Goal: Information Seeking & Learning: Learn about a topic

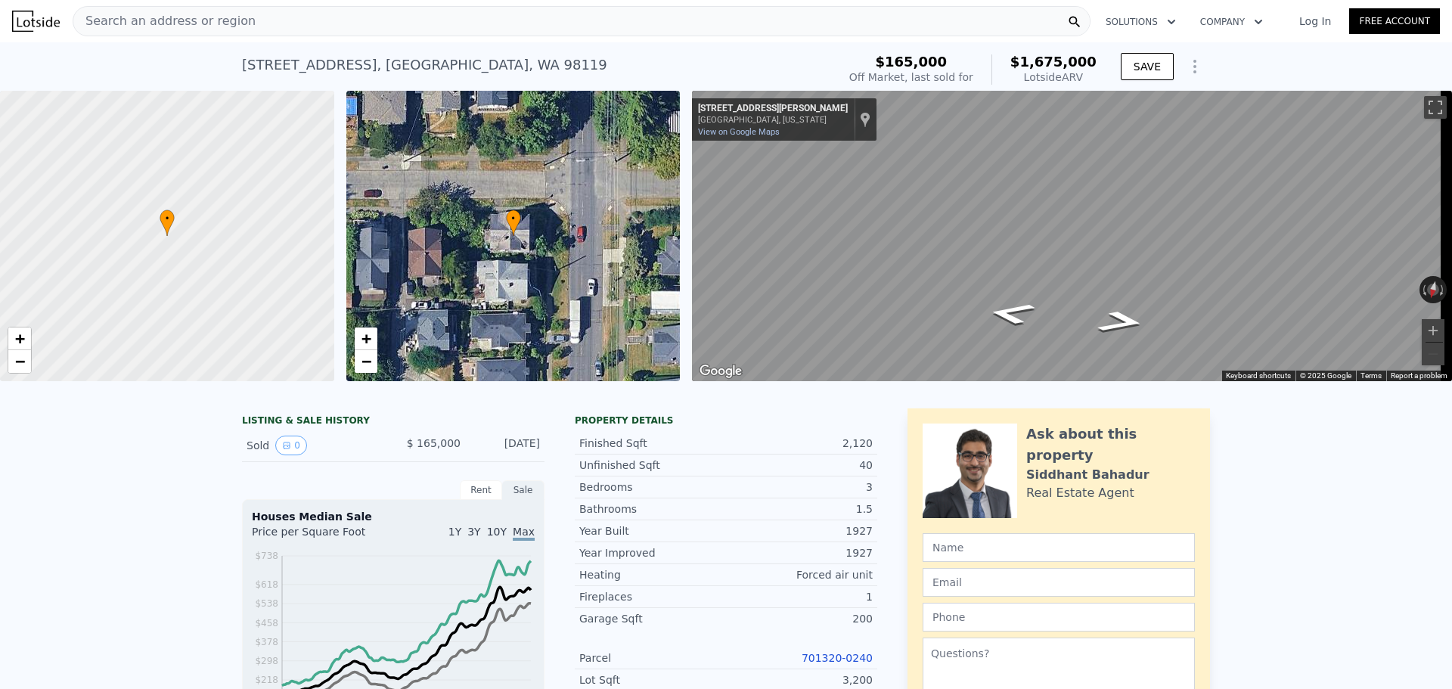
click at [262, 19] on div "Search an address or region" at bounding box center [582, 21] width 1018 height 30
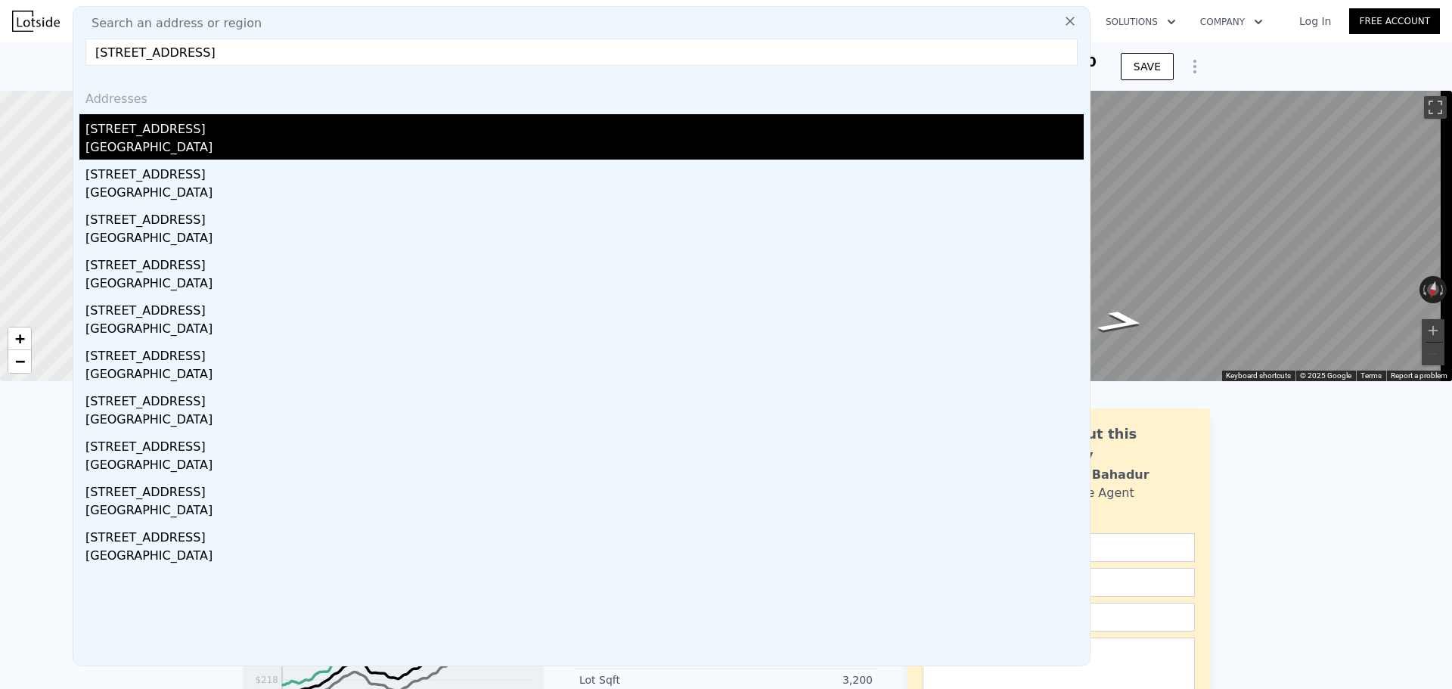
type input "[STREET_ADDRESS]"
click at [258, 136] on div "[STREET_ADDRESS]" at bounding box center [584, 126] width 999 height 24
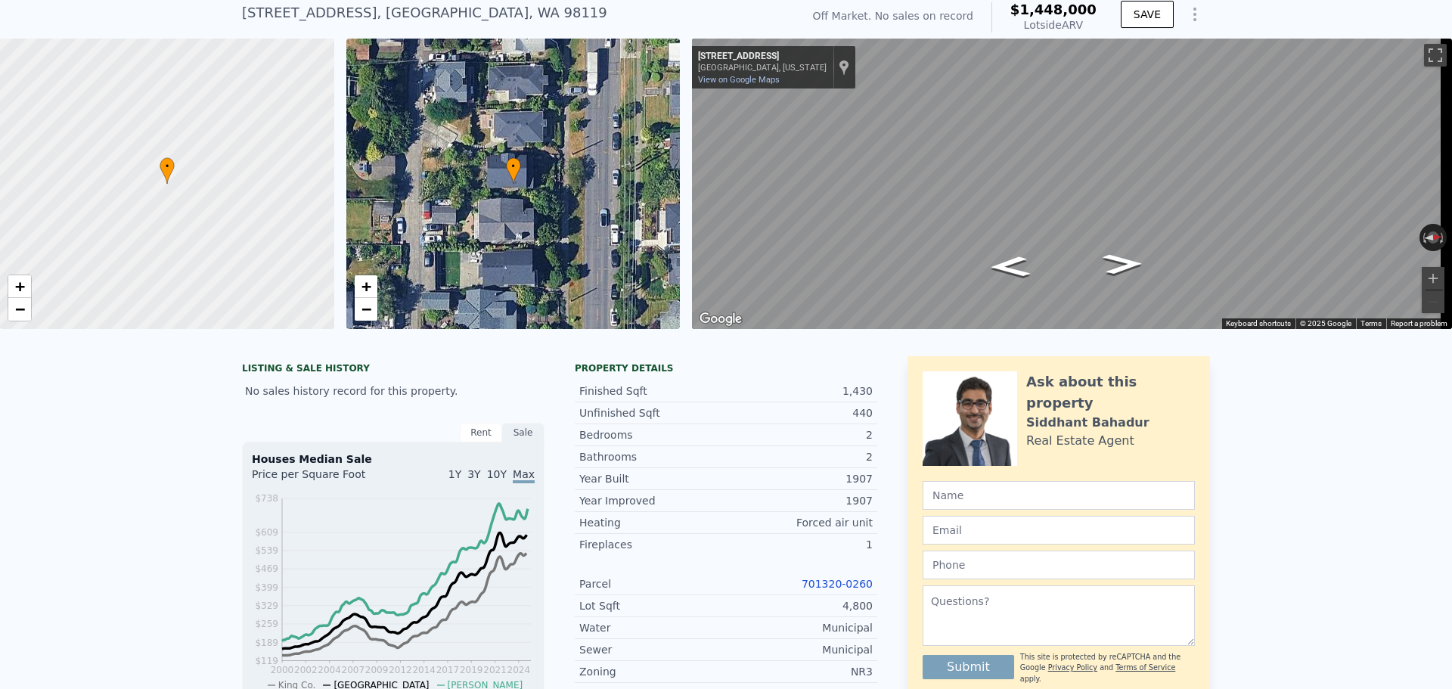
scroll to position [146, 0]
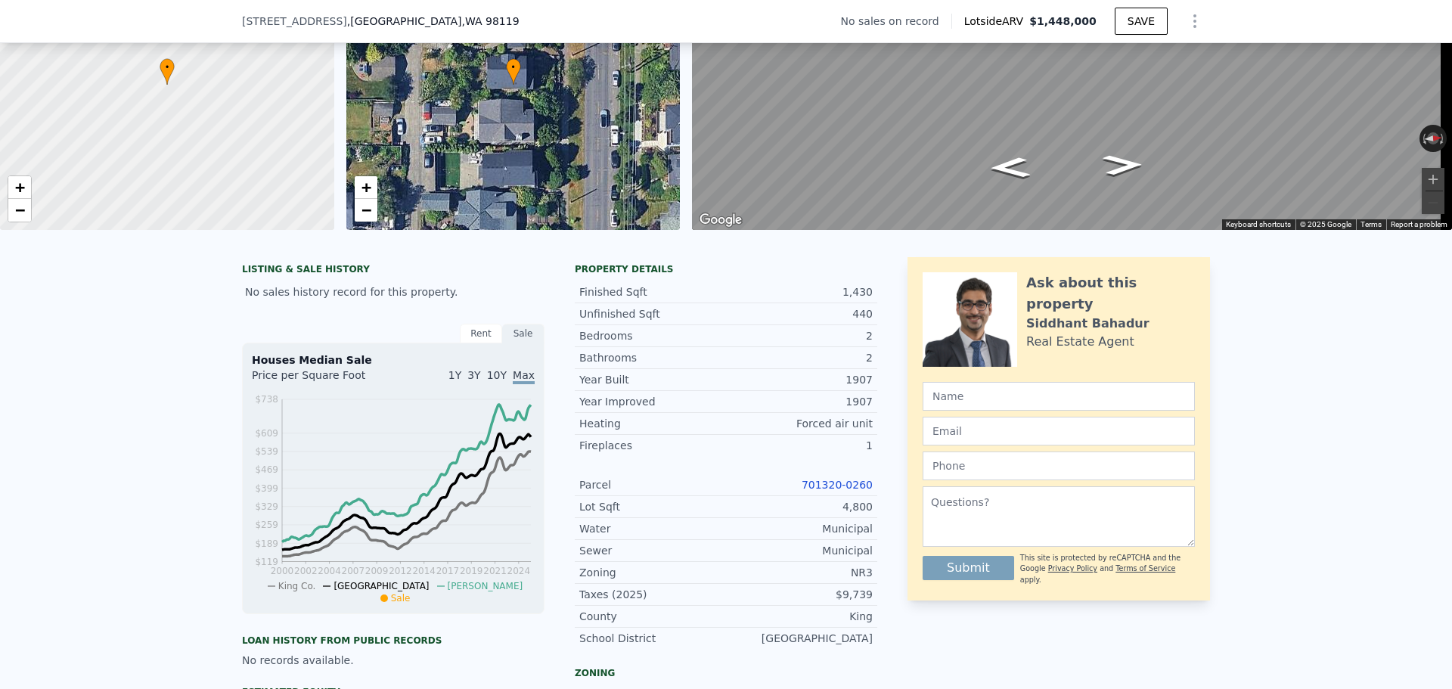
click at [824, 491] on link "701320-0260" at bounding box center [837, 485] width 71 height 12
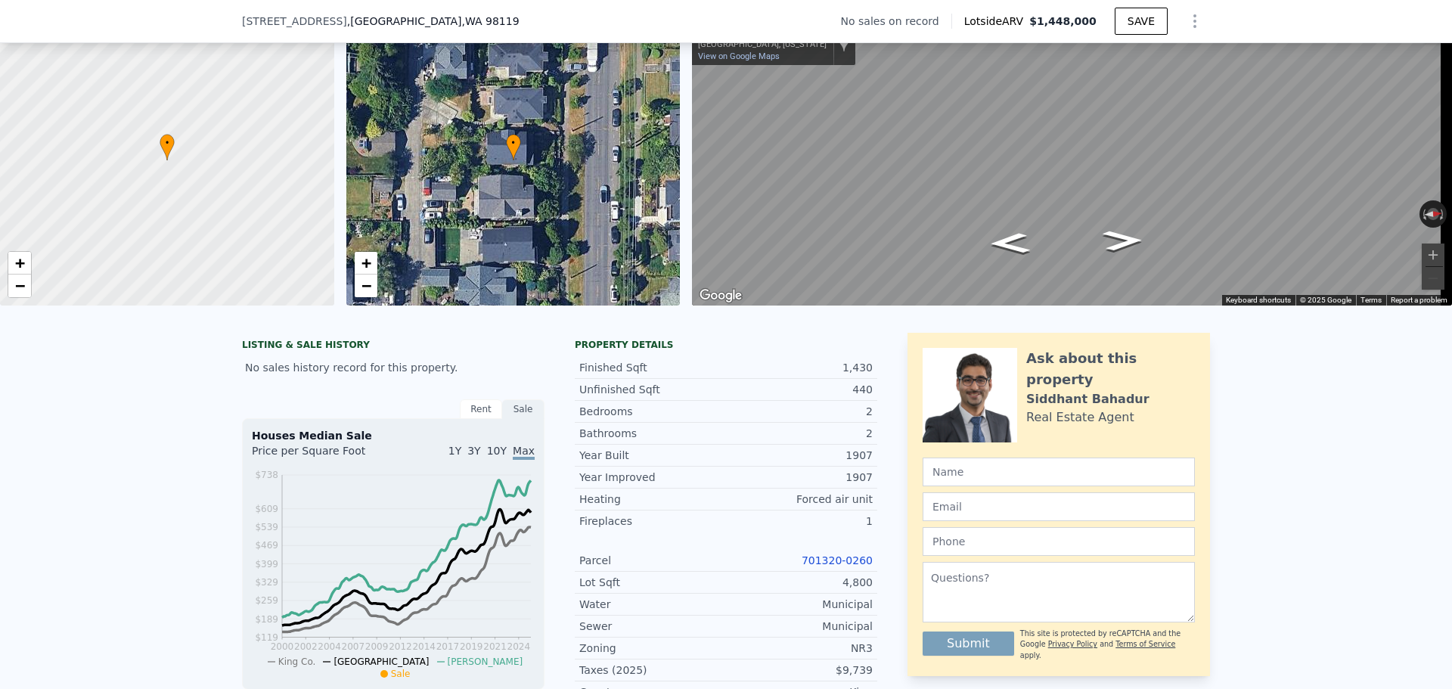
scroll to position [5, 0]
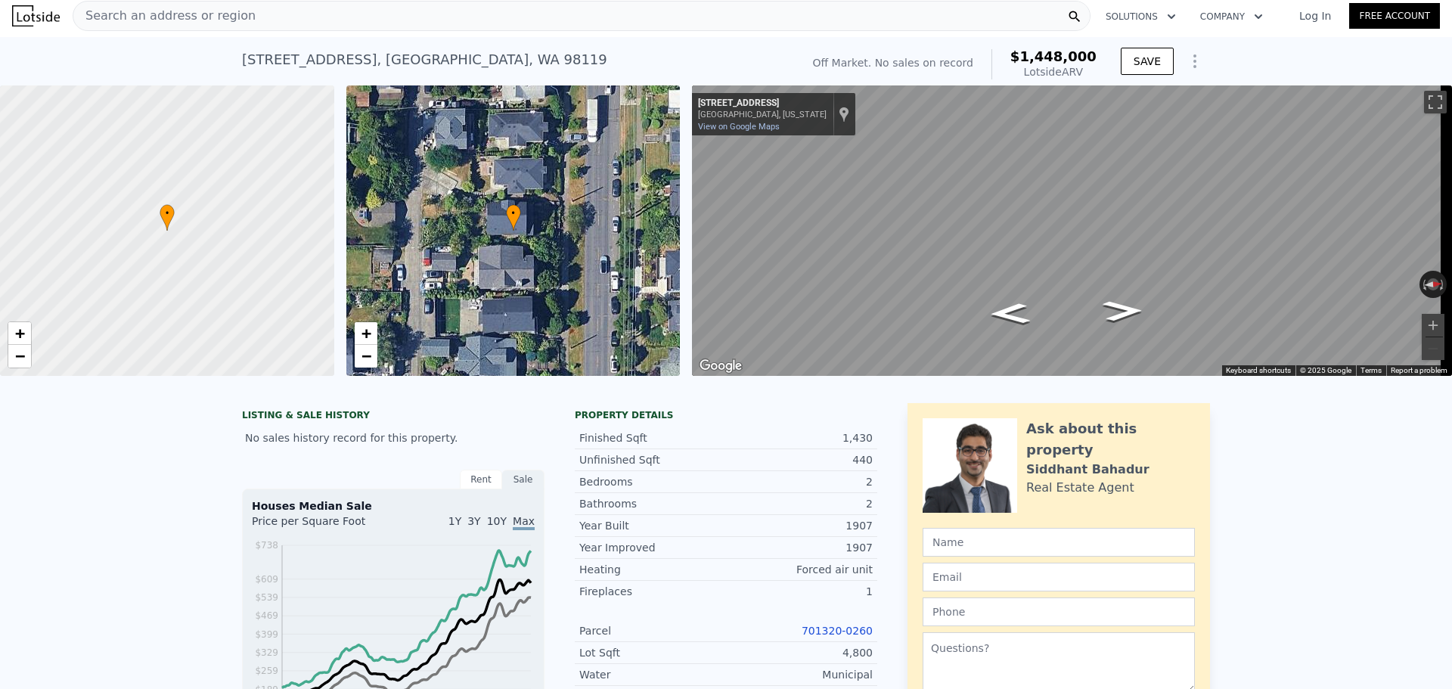
click at [294, 16] on div "Search an address or region" at bounding box center [582, 16] width 1018 height 30
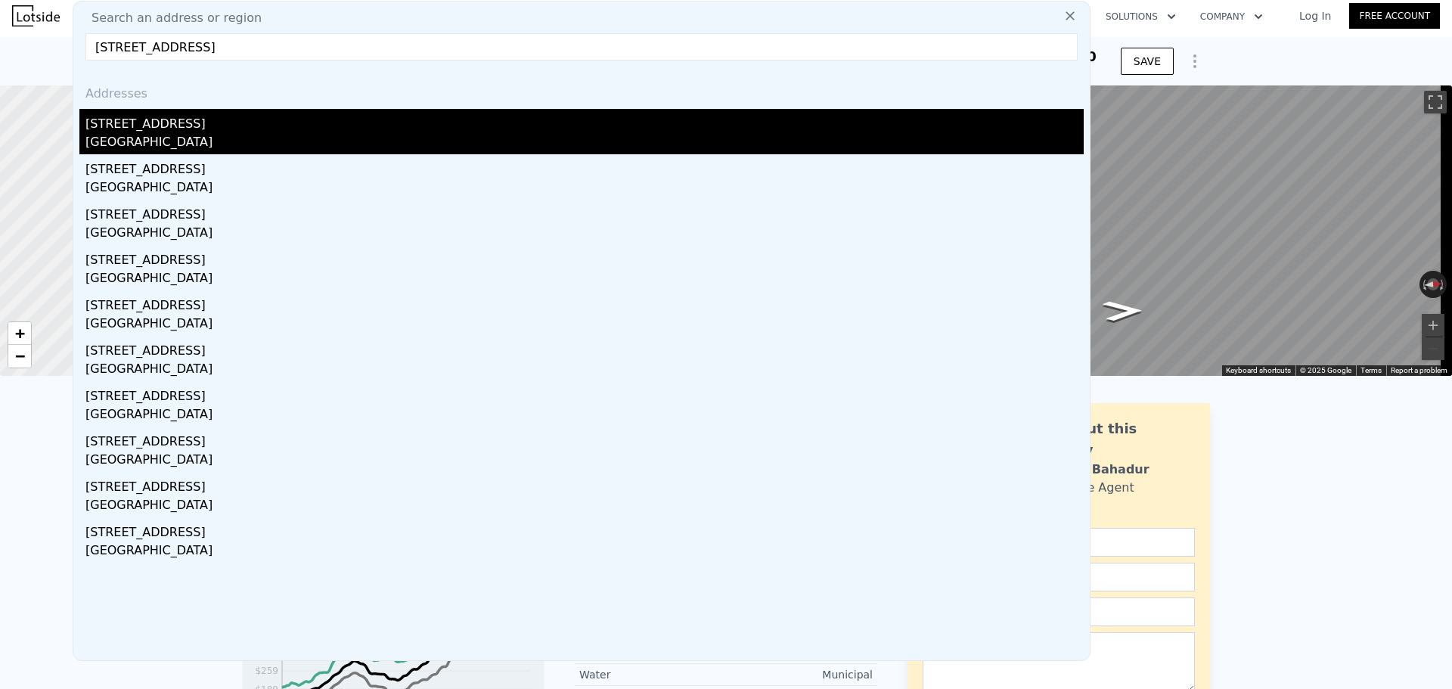
type input "[STREET_ADDRESS]"
click at [226, 120] on div "[STREET_ADDRESS]" at bounding box center [584, 121] width 999 height 24
type input "3"
type input "5"
type input "1.5"
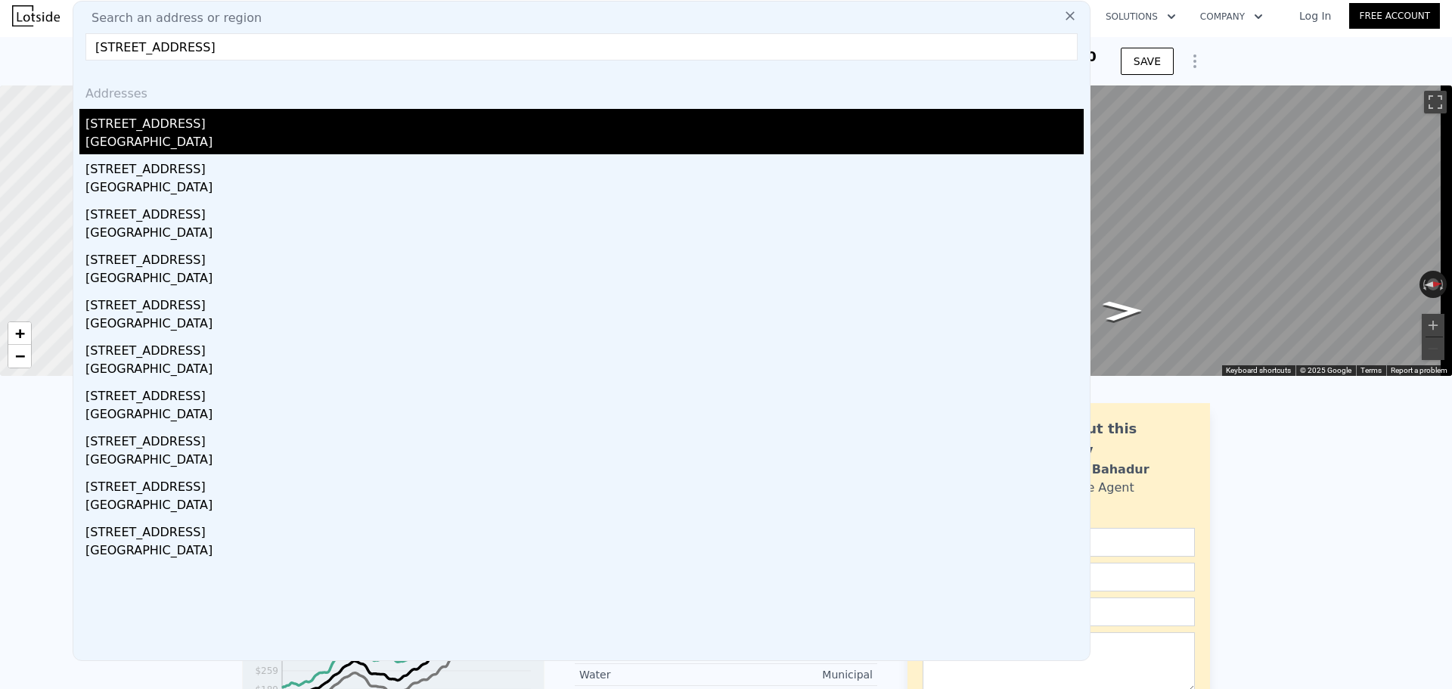
type input "1680"
type input "2790"
type input "2400"
type input "5023"
type input "$ 1,675,000"
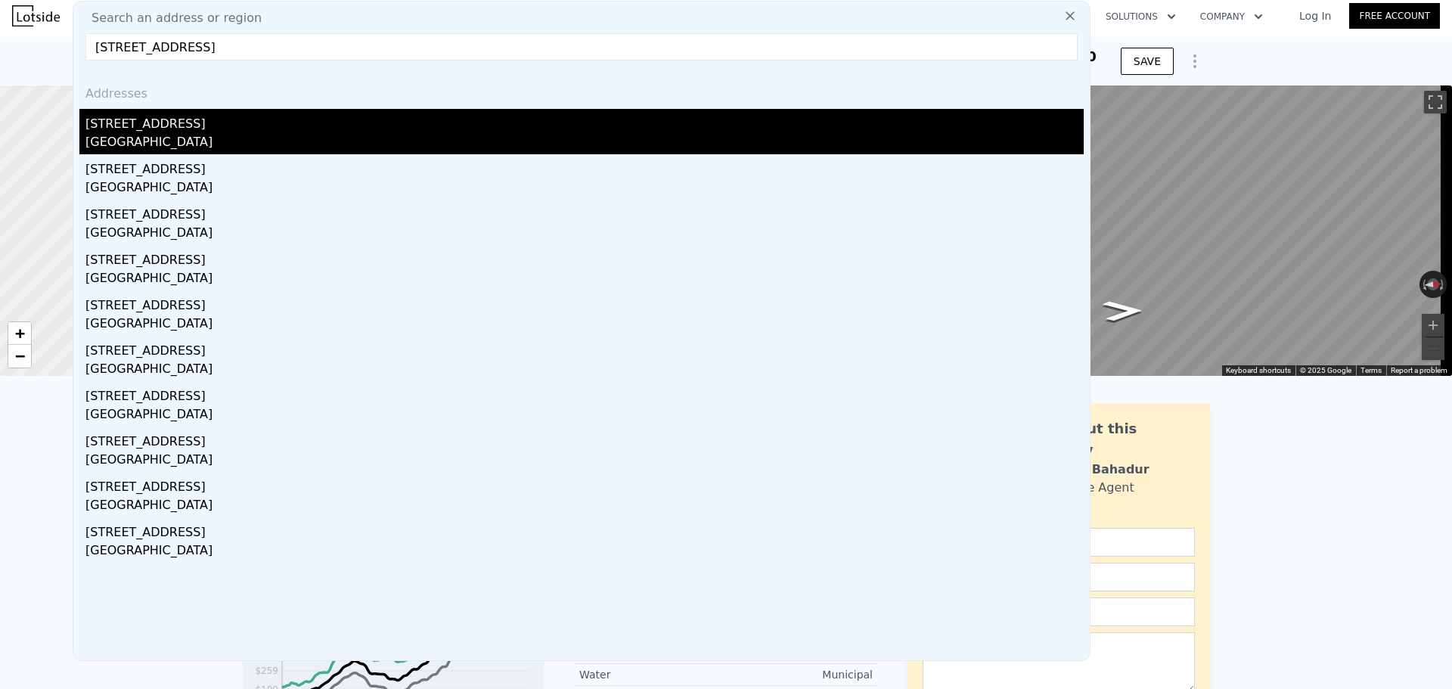
type input "$ 1,340,107"
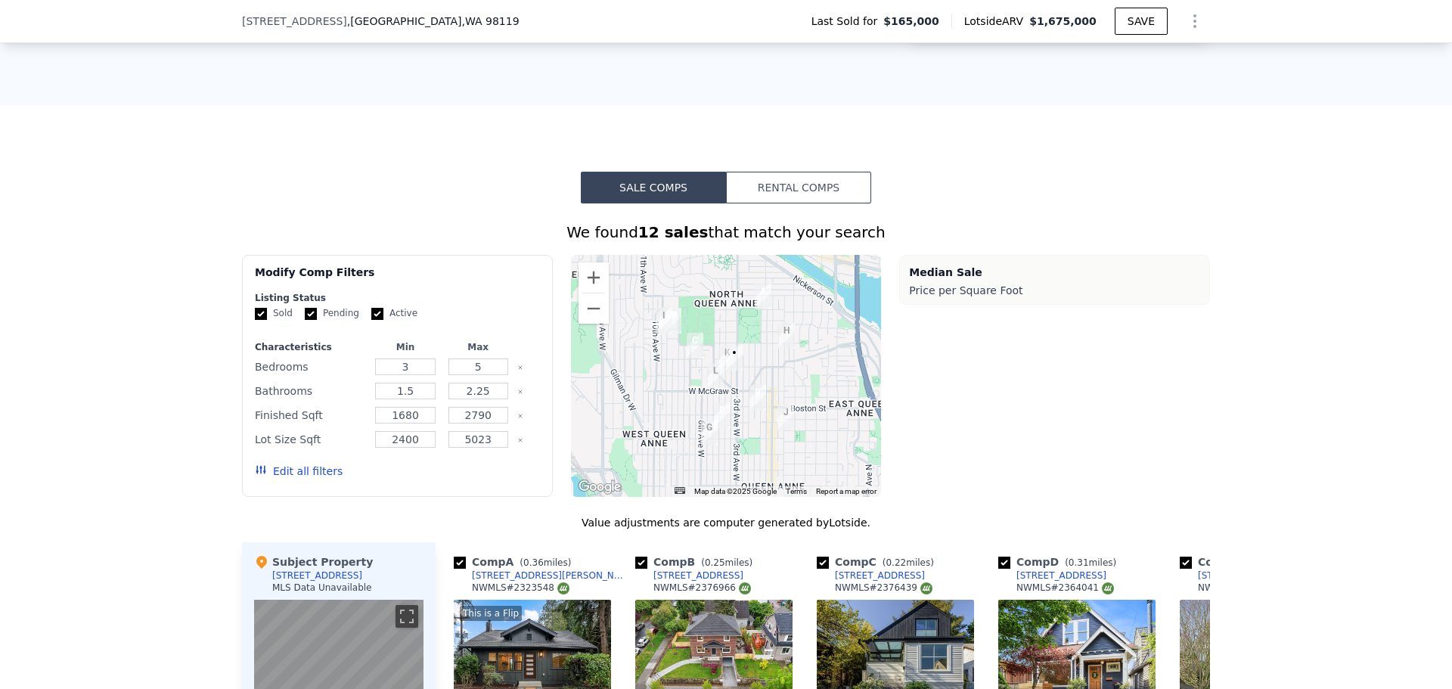
scroll to position [1135, 0]
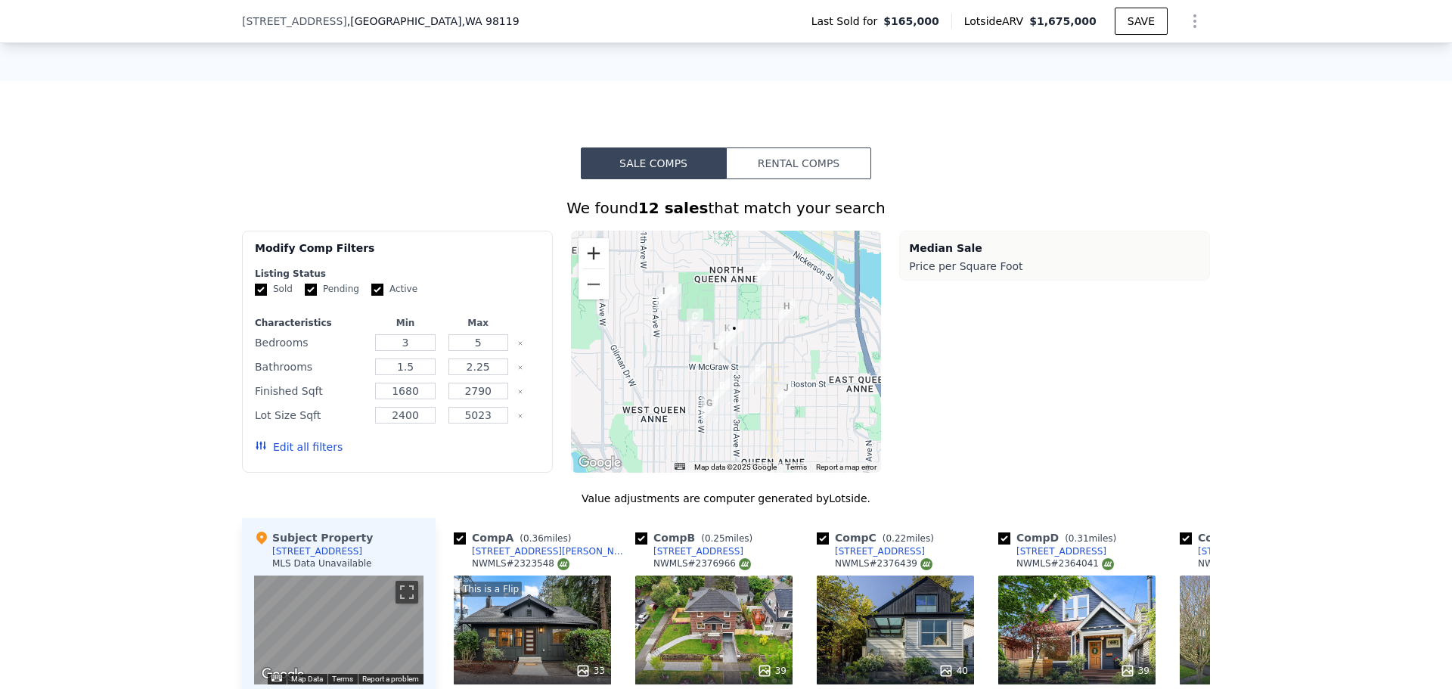
click at [588, 266] on button "Zoom in" at bounding box center [594, 253] width 30 height 30
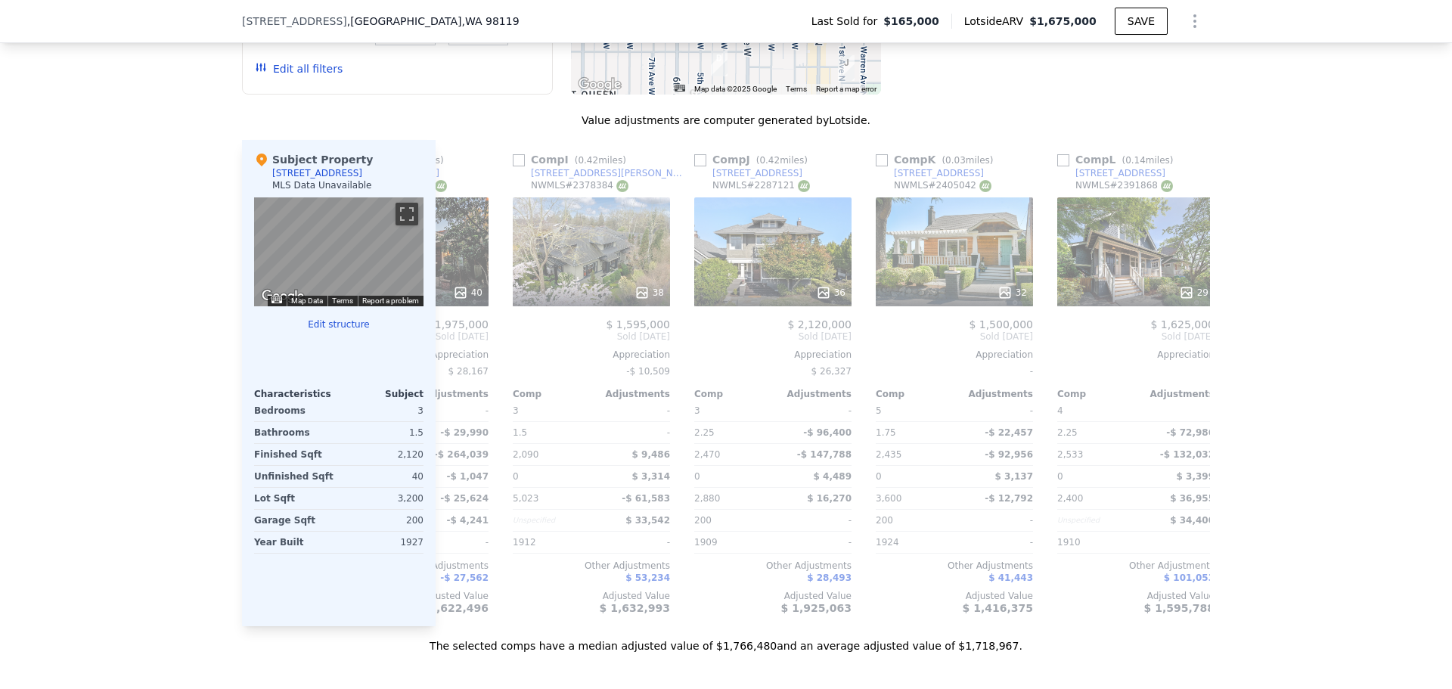
scroll to position [0, 1440]
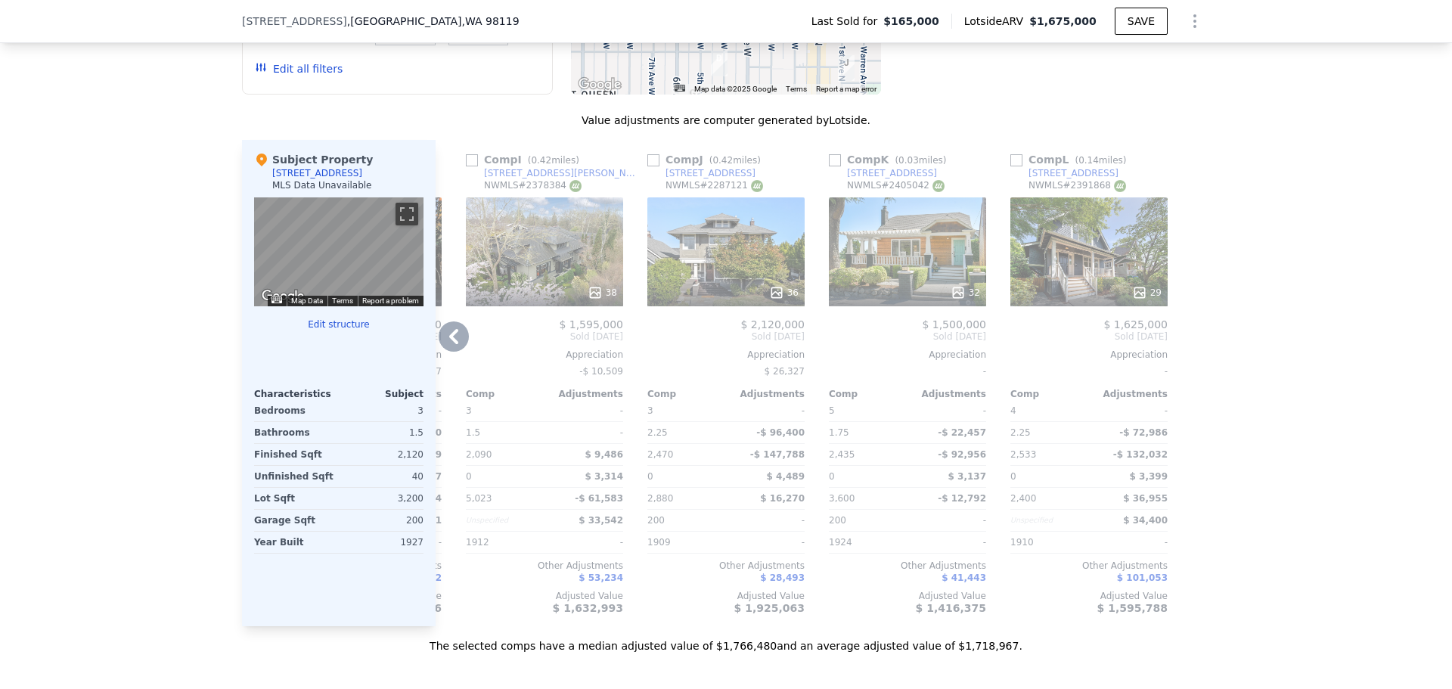
click at [898, 278] on div "32" at bounding box center [907, 251] width 157 height 109
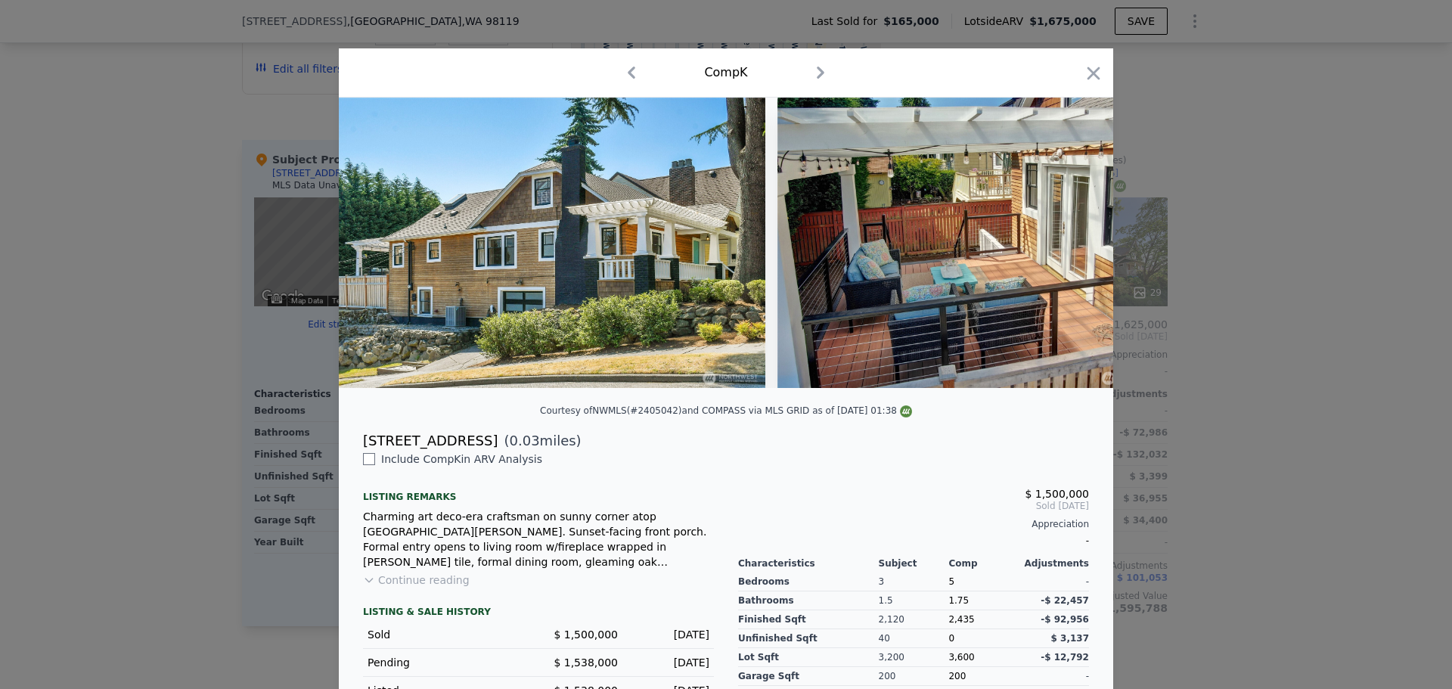
scroll to position [0, 12724]
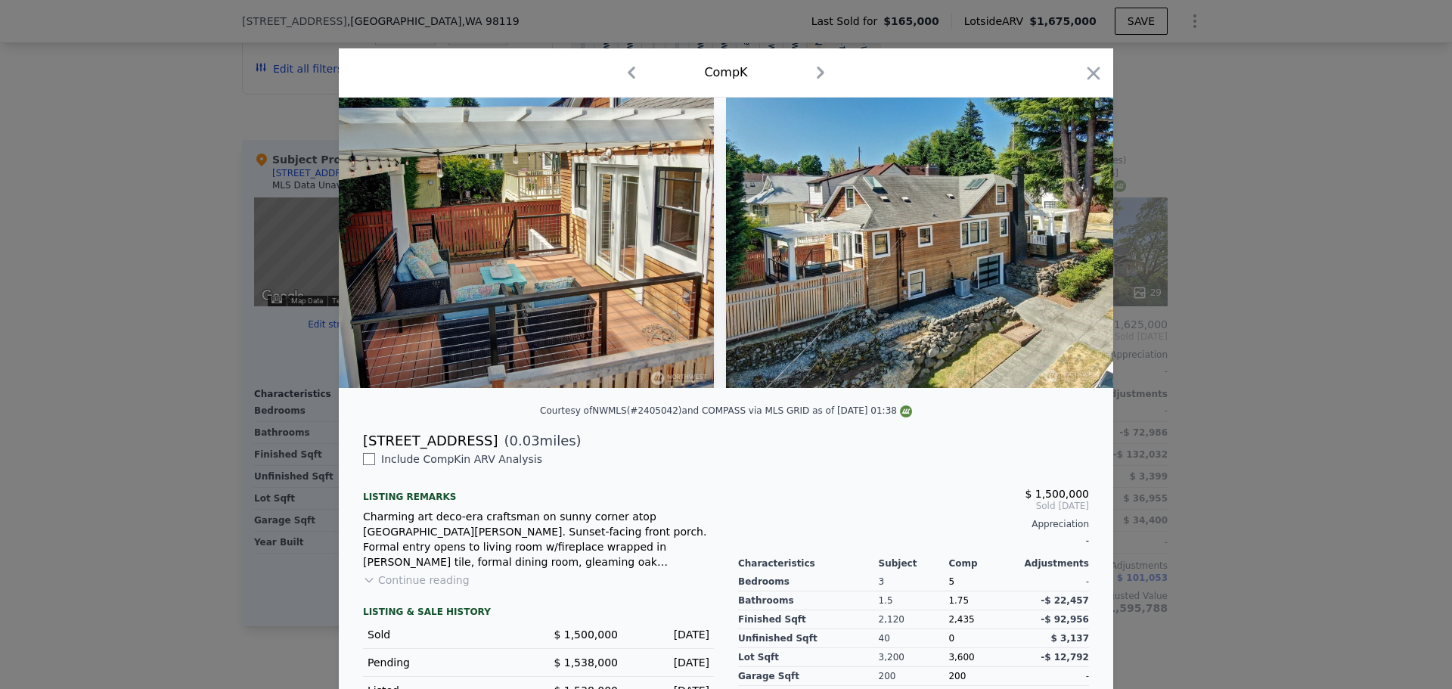
click at [187, 166] on div at bounding box center [726, 344] width 1452 height 689
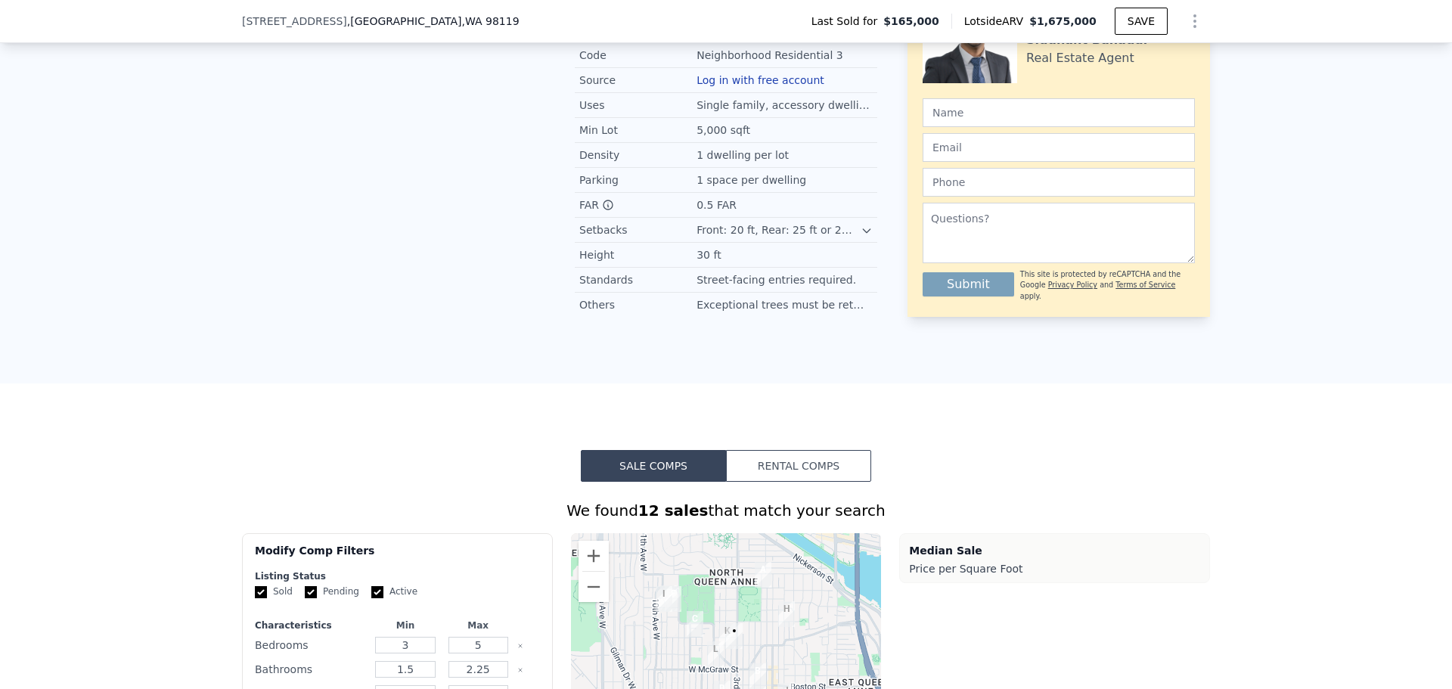
scroll to position [530, 0]
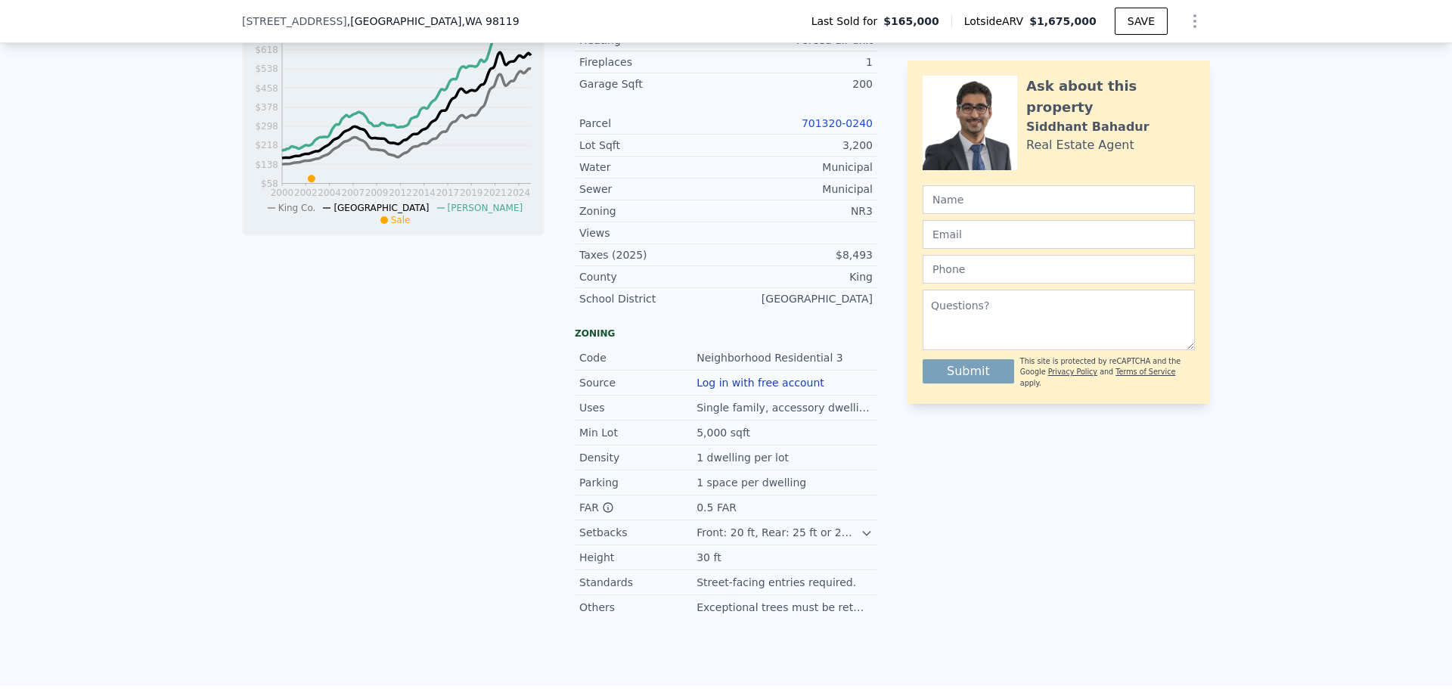
click at [819, 129] on link "701320-0240" at bounding box center [837, 123] width 71 height 12
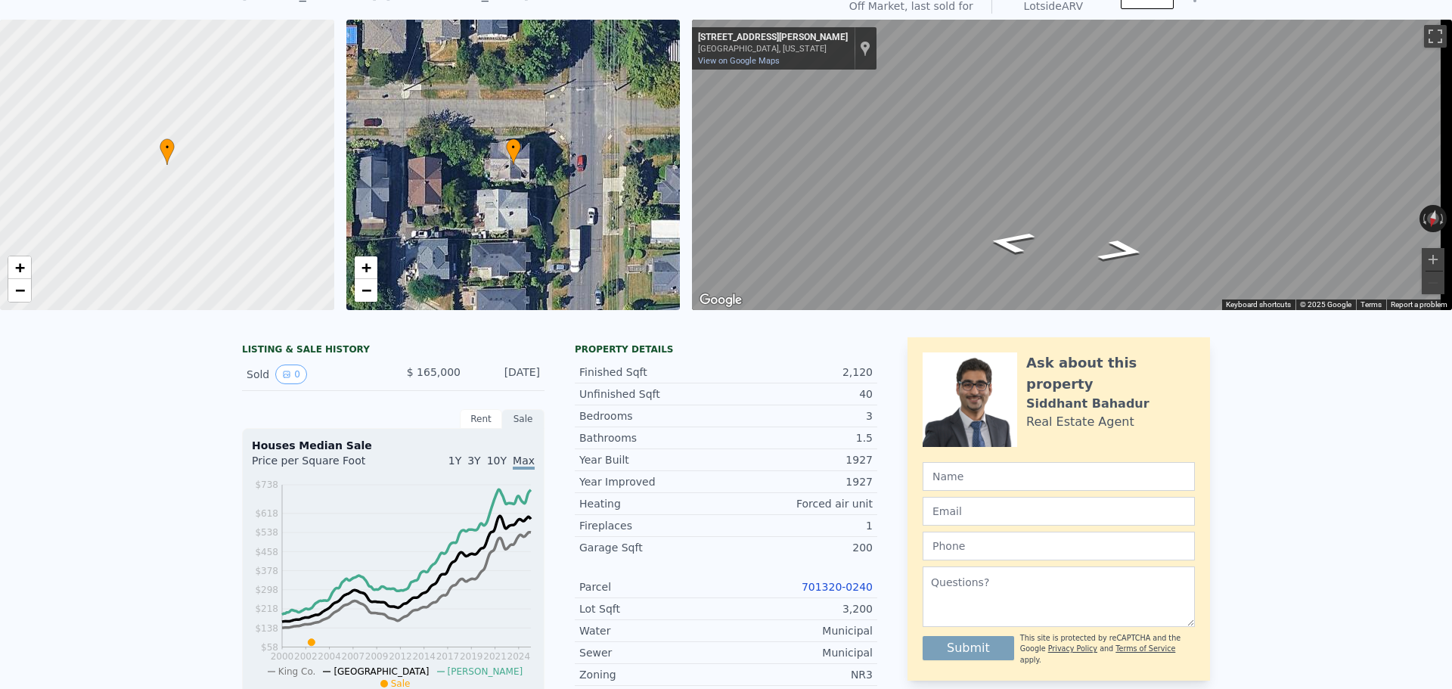
scroll to position [0, 0]
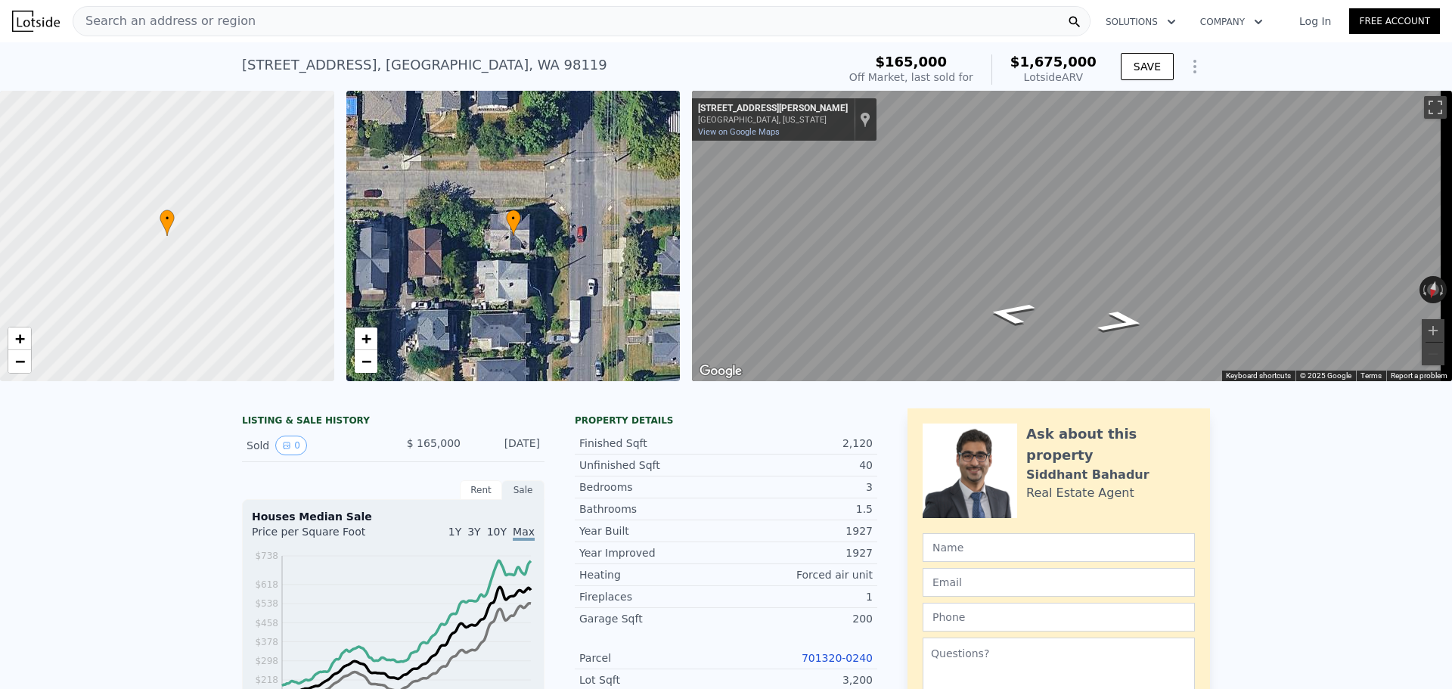
click at [223, 25] on span "Search an address or region" at bounding box center [164, 21] width 182 height 18
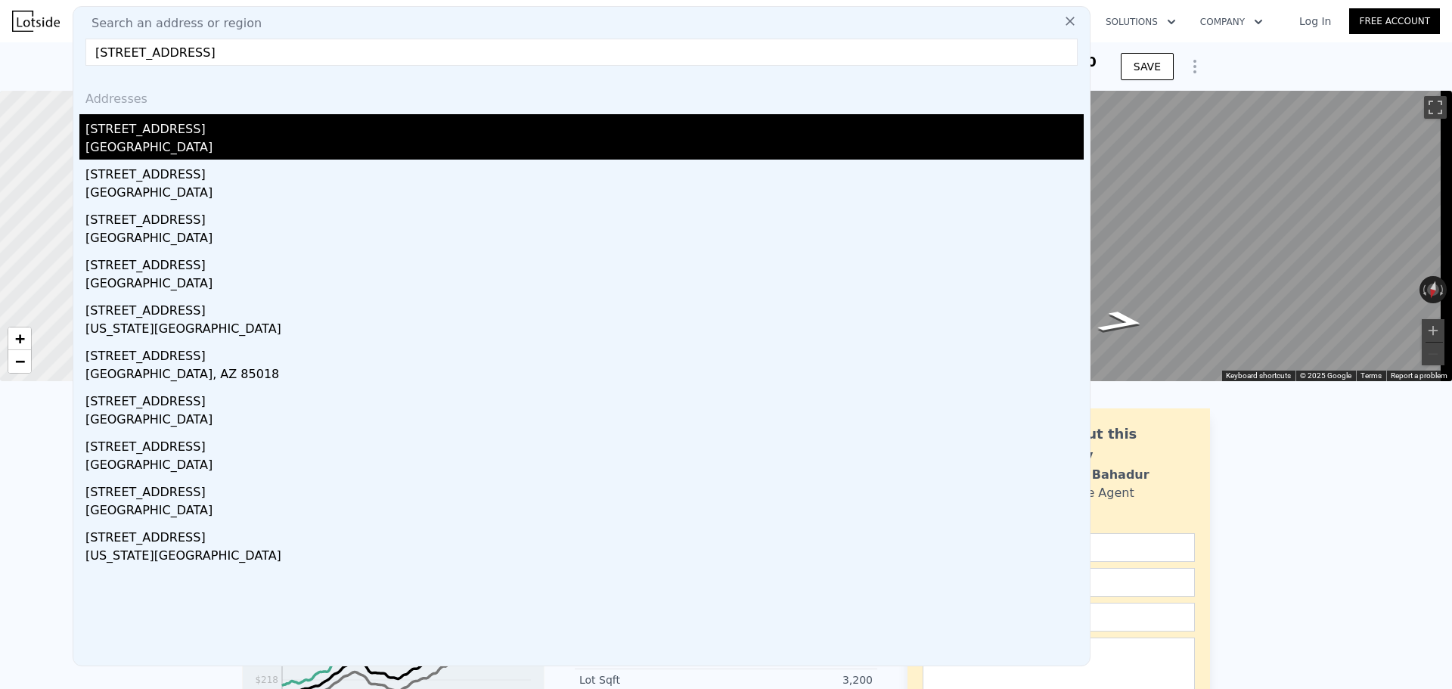
type input "[STREET_ADDRESS]"
click at [216, 125] on div "[STREET_ADDRESS]" at bounding box center [584, 126] width 999 height 24
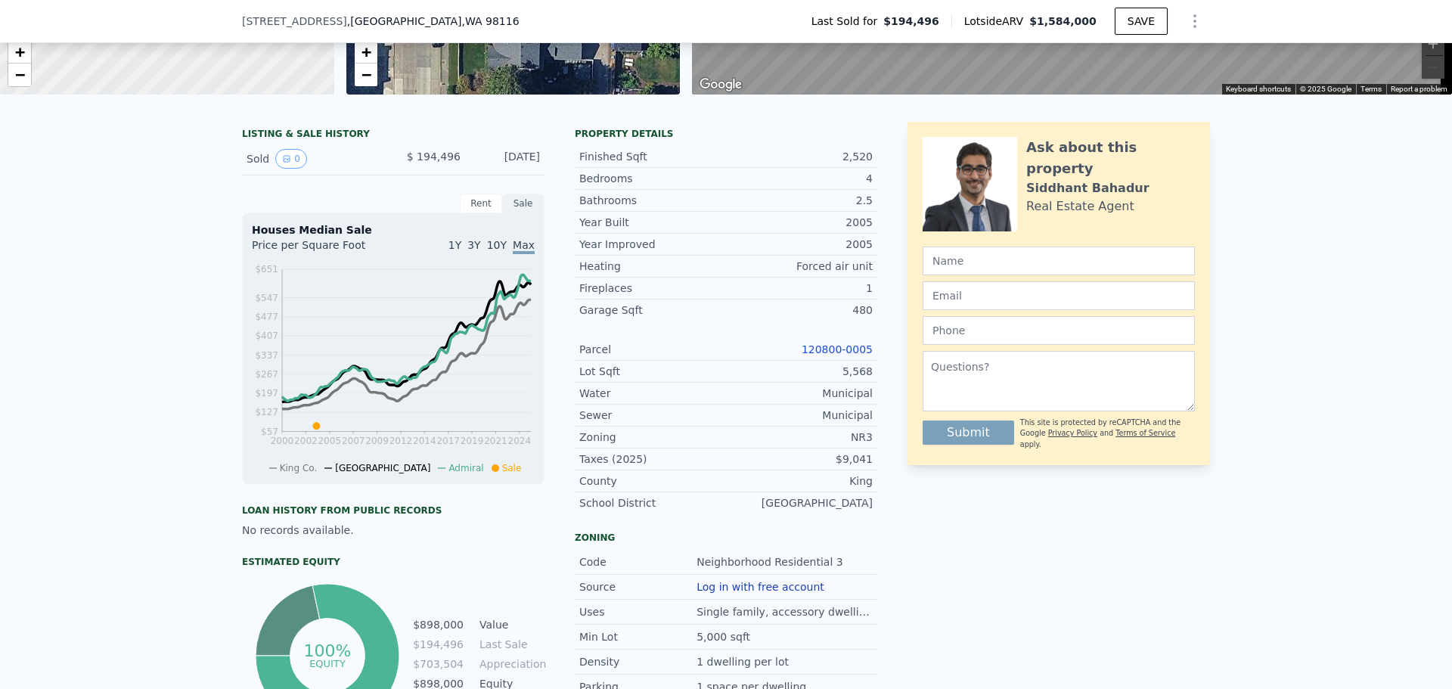
scroll to position [297, 0]
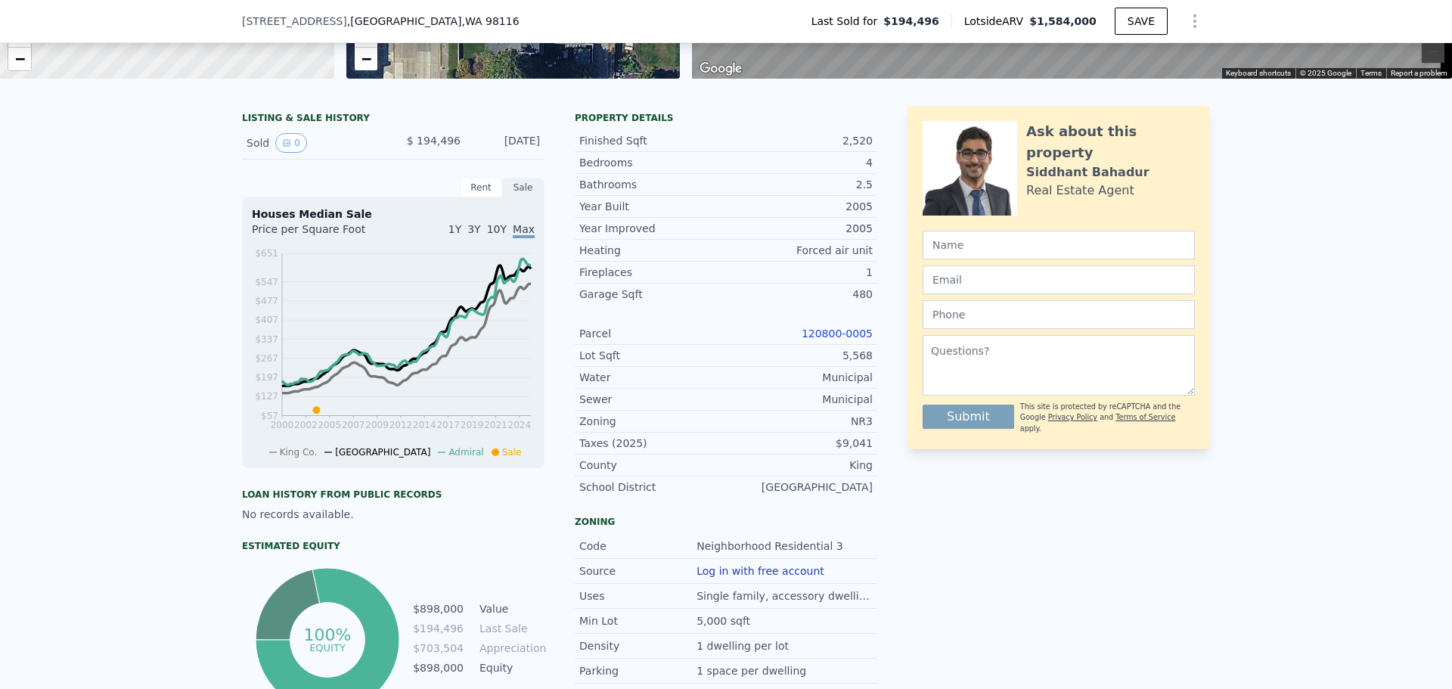
click at [841, 341] on div "120800-0005" at bounding box center [799, 333] width 147 height 15
click at [841, 340] on link "120800-0005" at bounding box center [837, 334] width 71 height 12
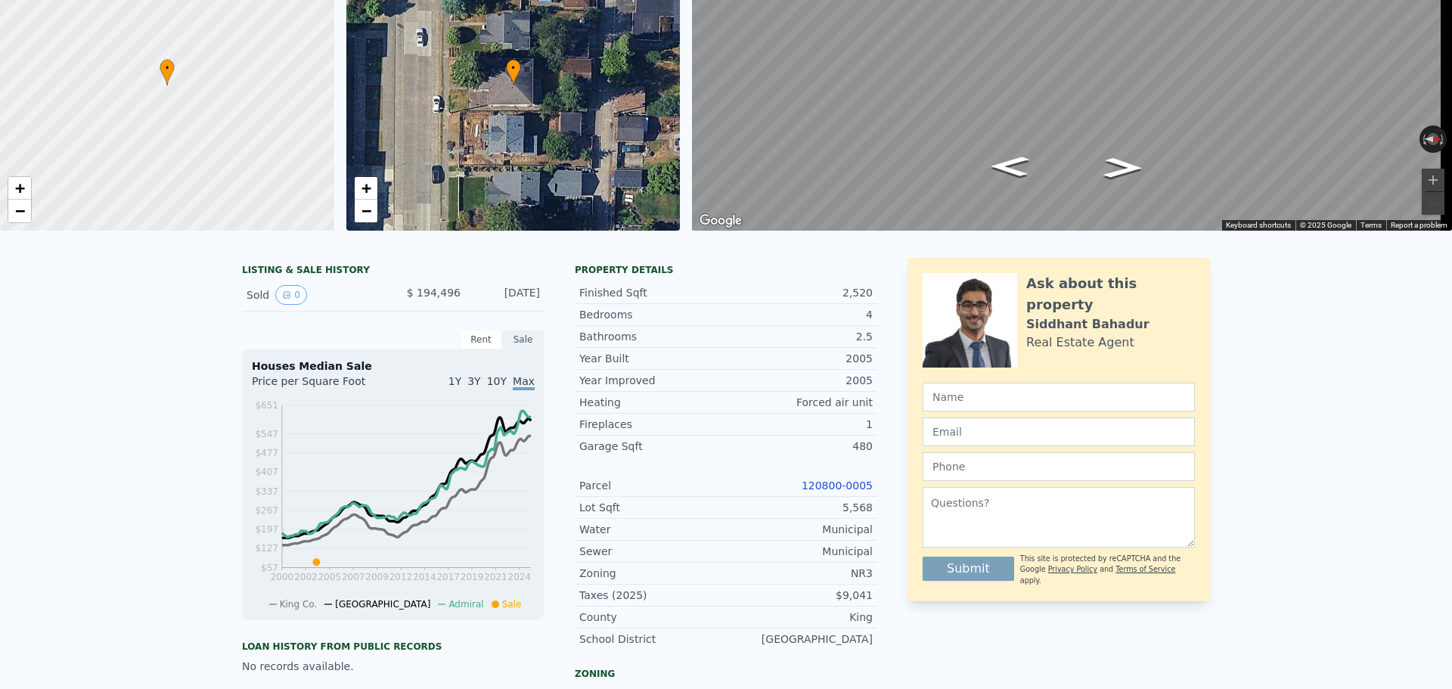
scroll to position [5, 0]
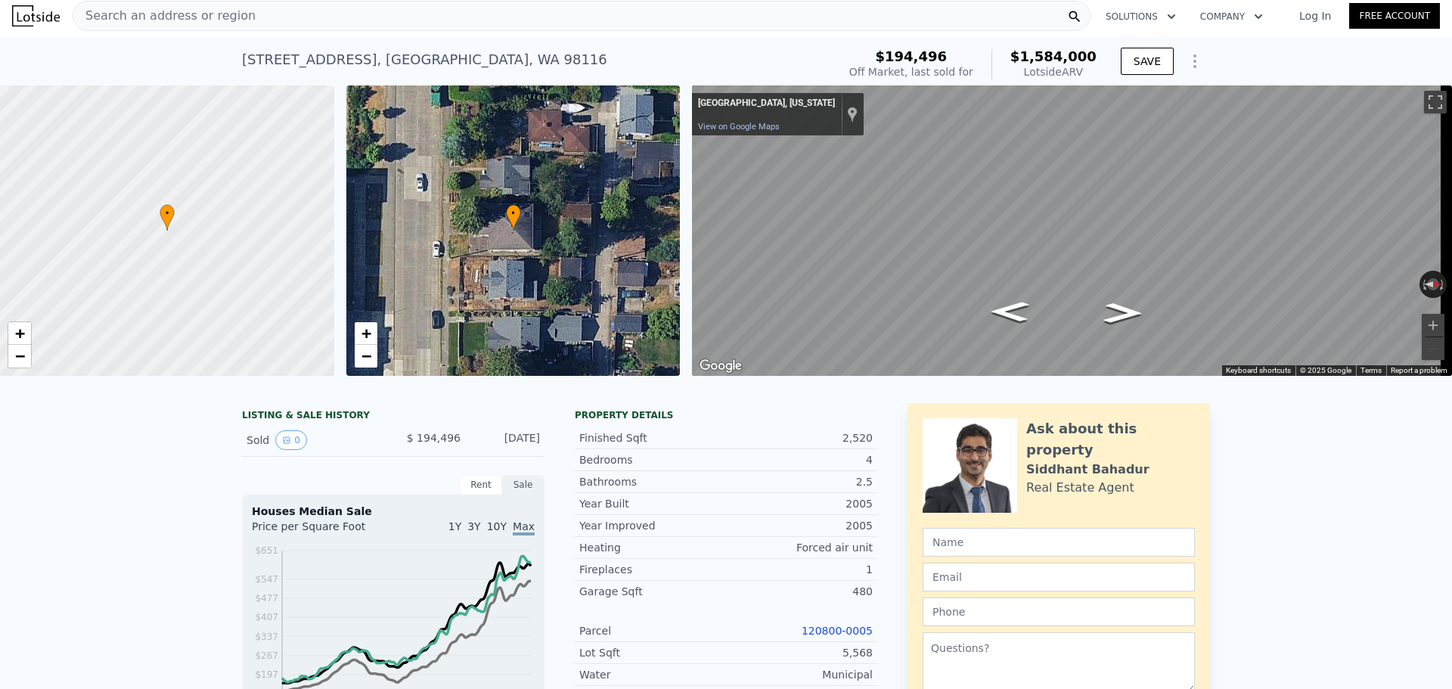
click at [256, 17] on div "Search an address or region" at bounding box center [582, 16] width 1018 height 30
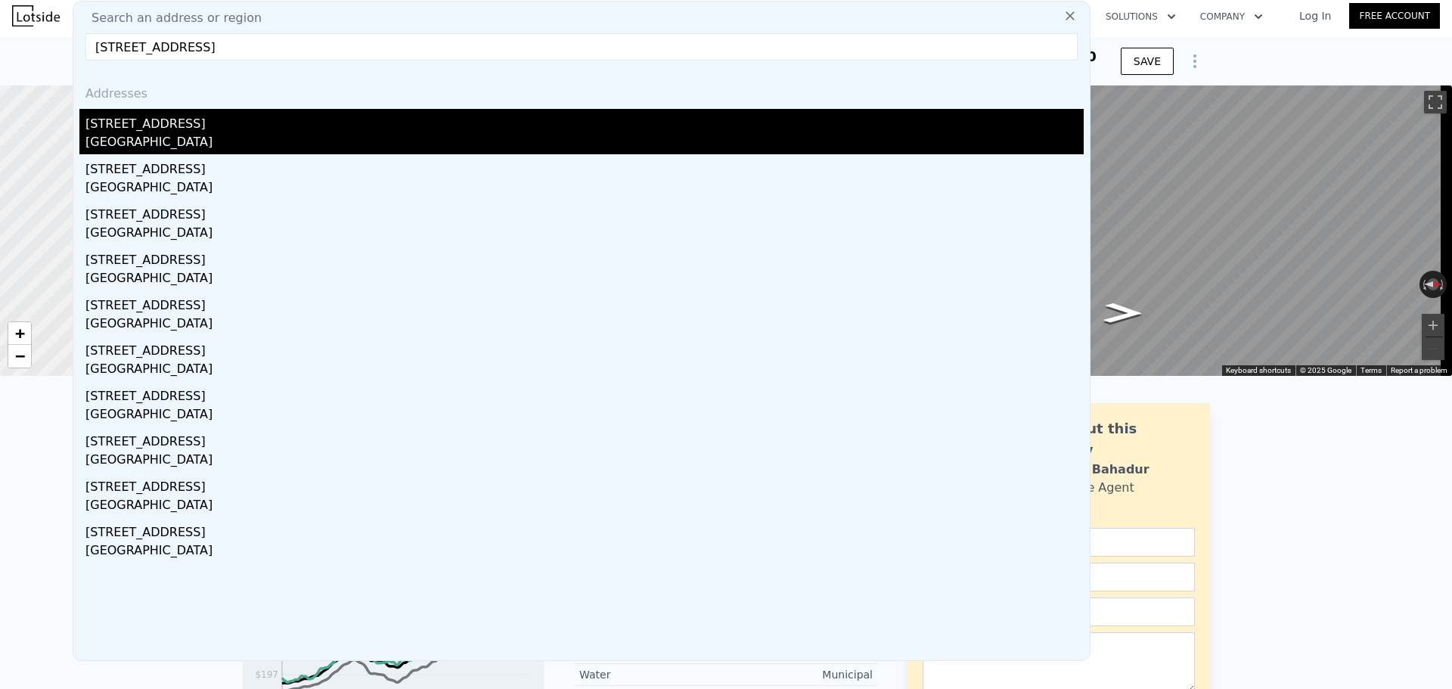
type input "[STREET_ADDRESS]"
click at [239, 116] on div "[STREET_ADDRESS]" at bounding box center [584, 121] width 999 height 24
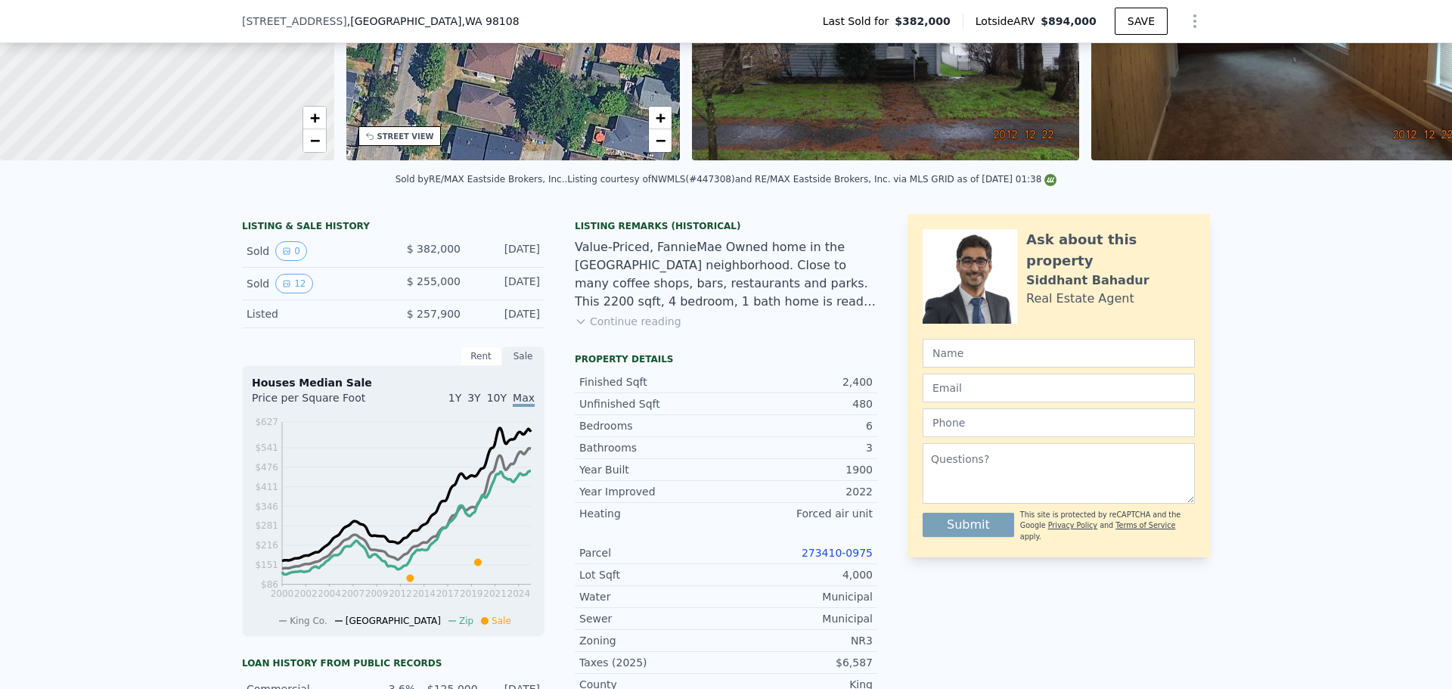
scroll to position [227, 0]
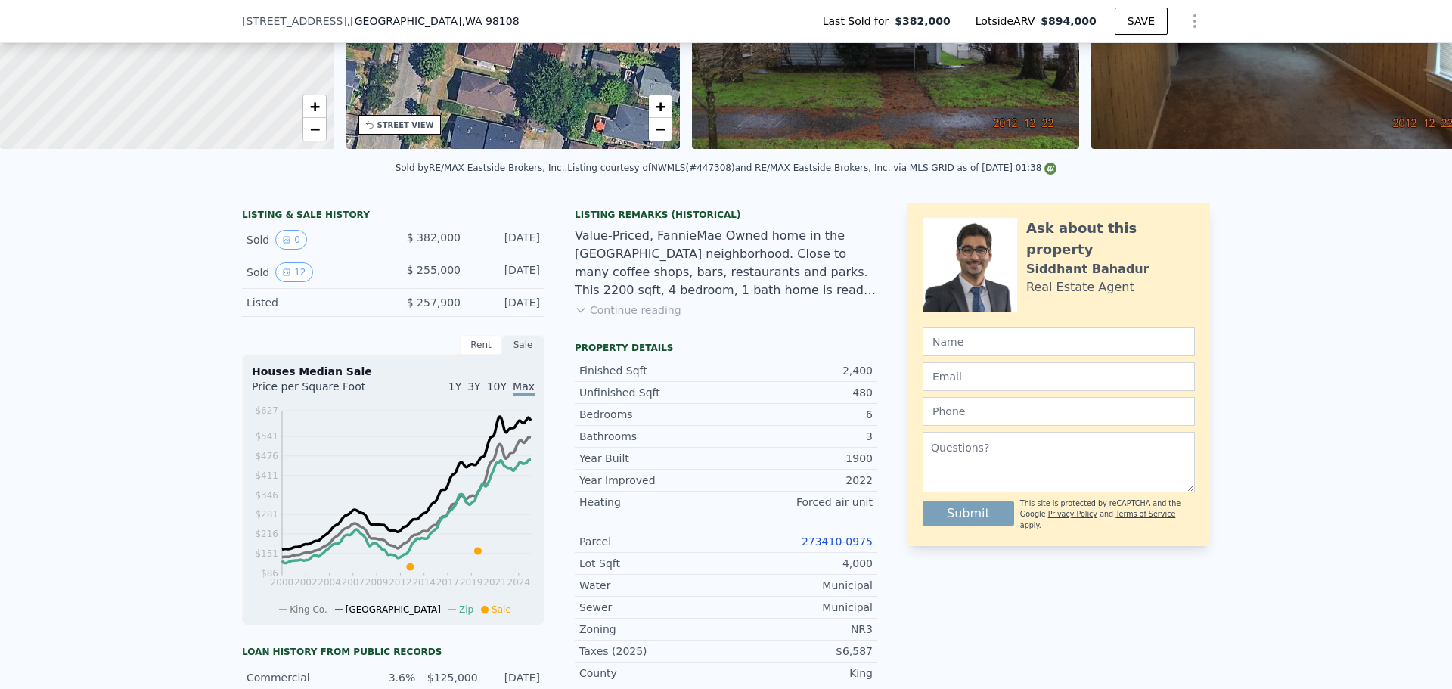
click at [822, 547] on link "273410-0975" at bounding box center [837, 542] width 71 height 12
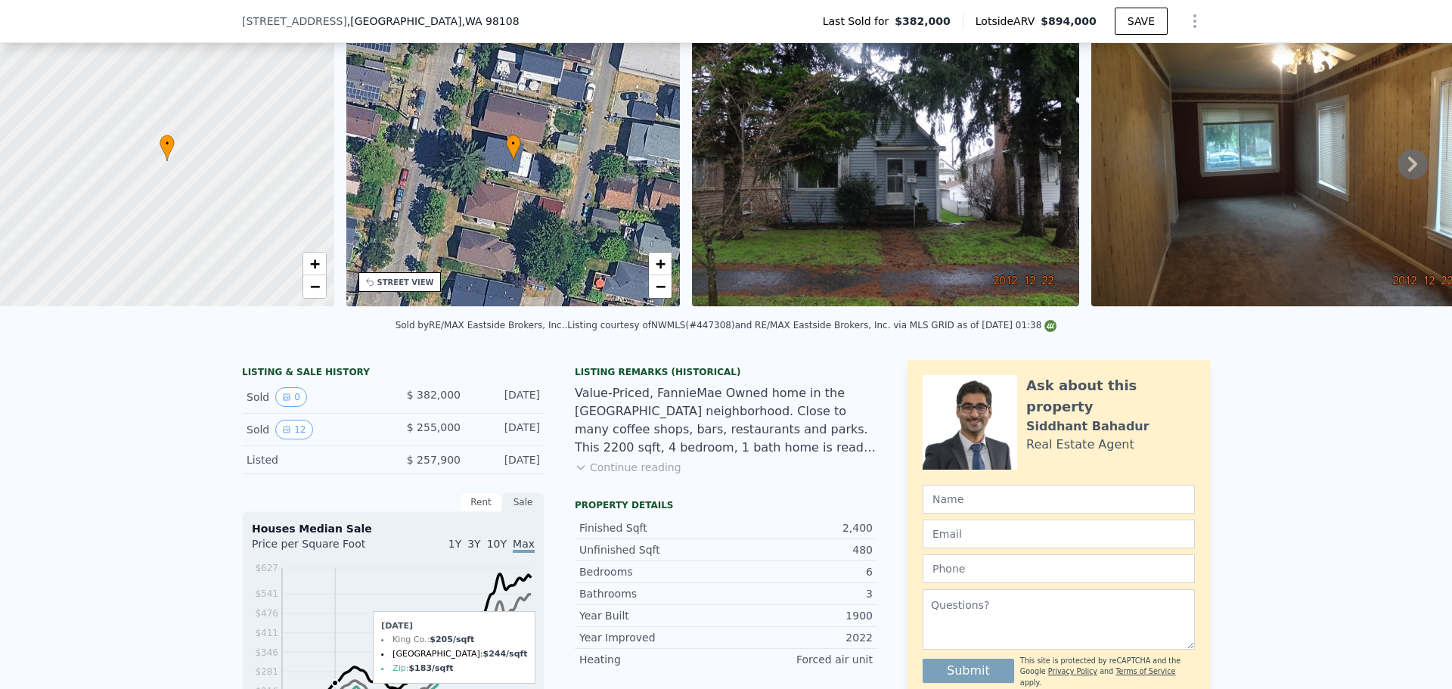
scroll to position [0, 0]
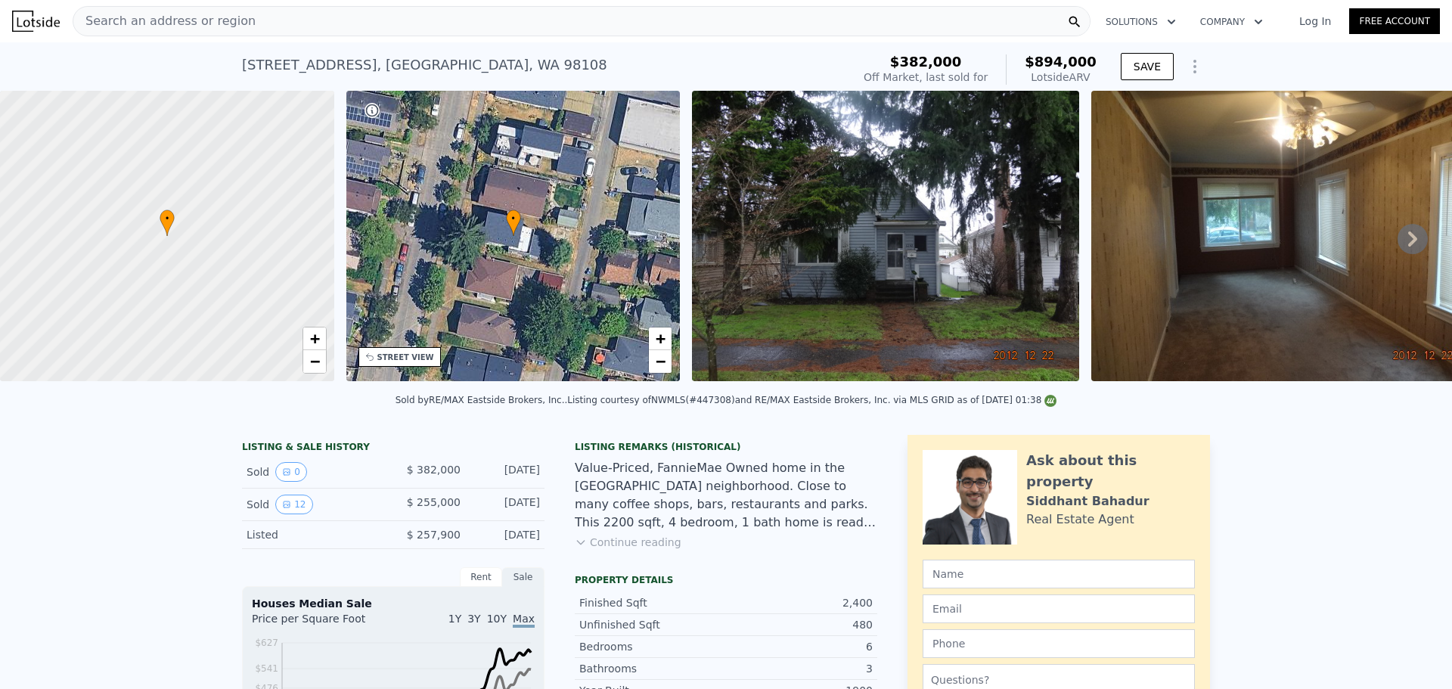
click at [264, 23] on div "Search an address or region" at bounding box center [582, 21] width 1018 height 30
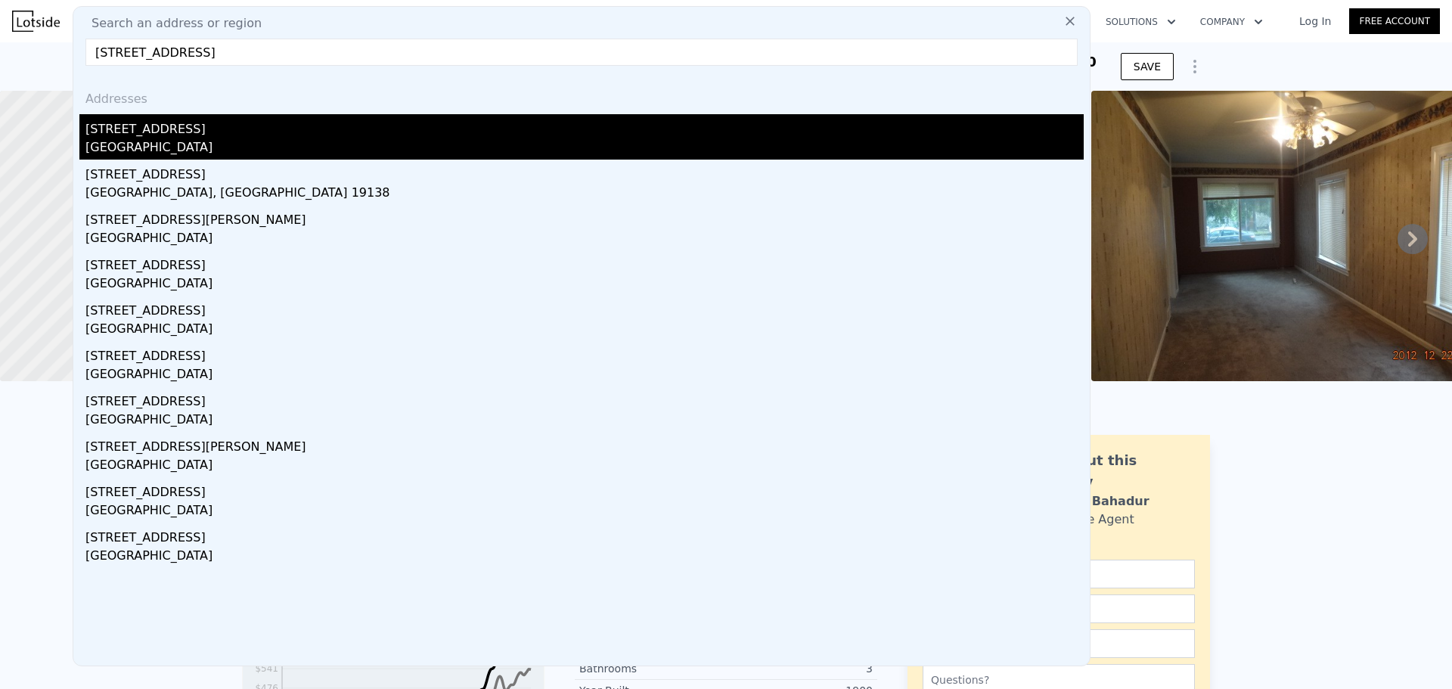
type input "[STREET_ADDRESS]"
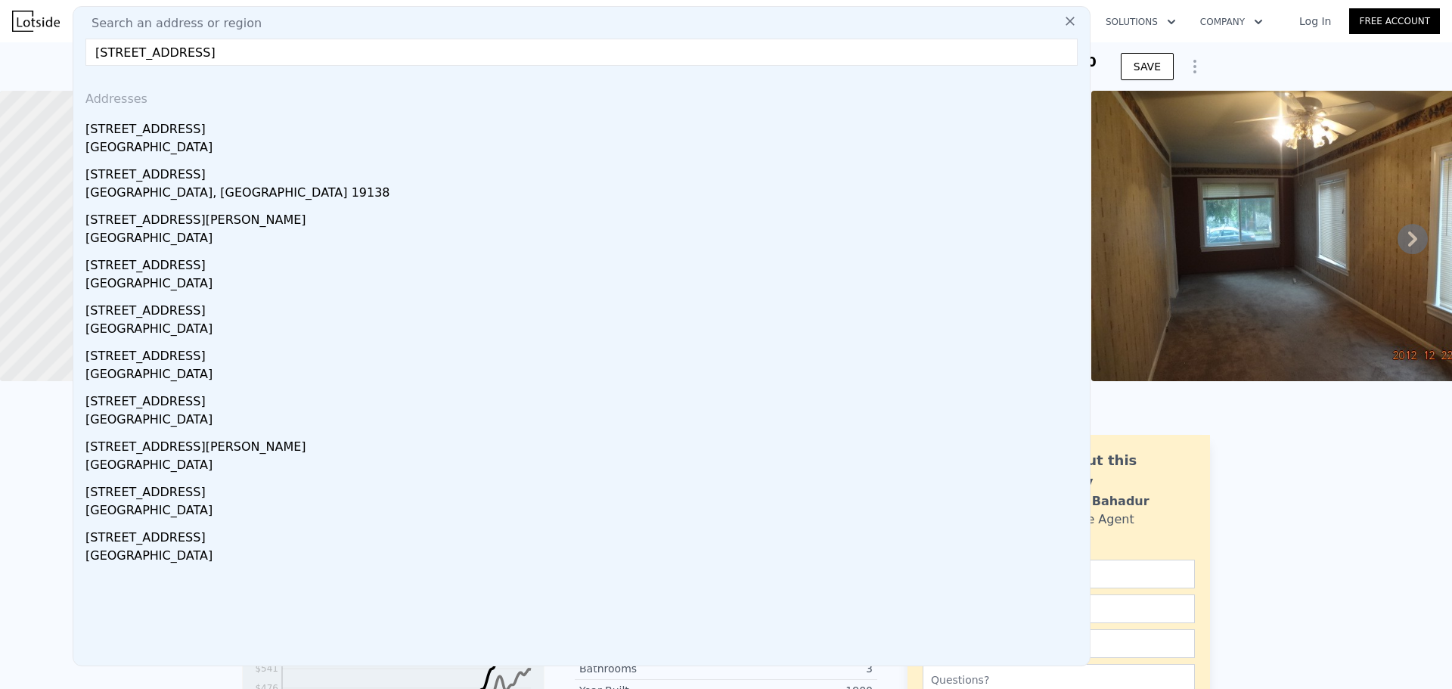
click at [256, 128] on div "[STREET_ADDRESS]" at bounding box center [584, 126] width 999 height 24
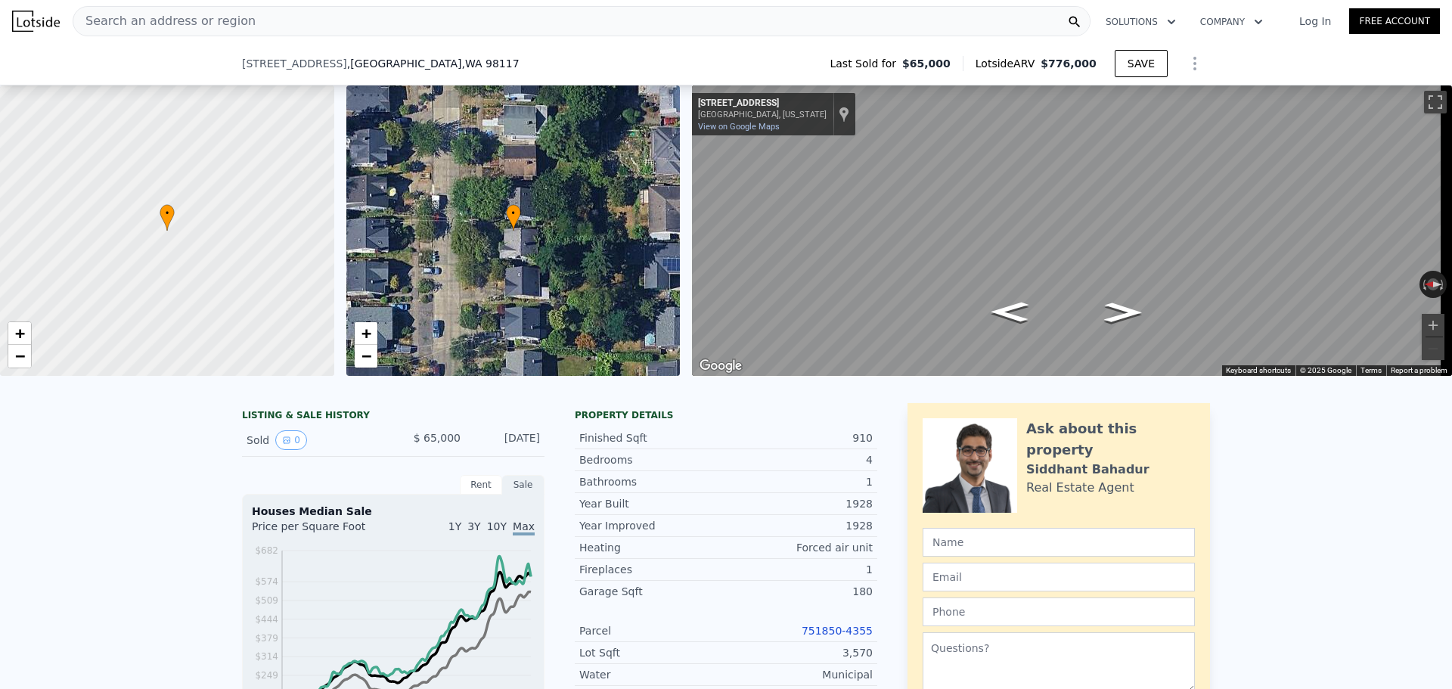
scroll to position [297, 0]
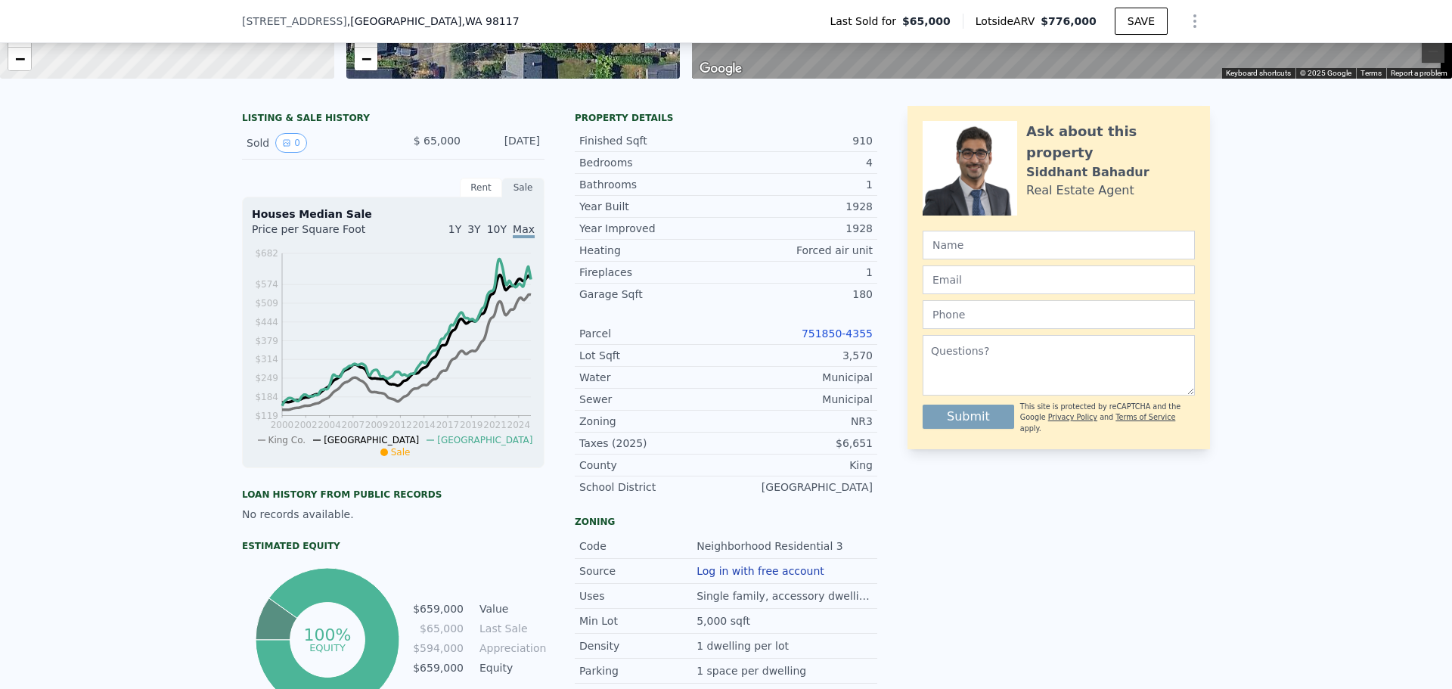
click at [850, 338] on link "751850-4355" at bounding box center [837, 334] width 71 height 12
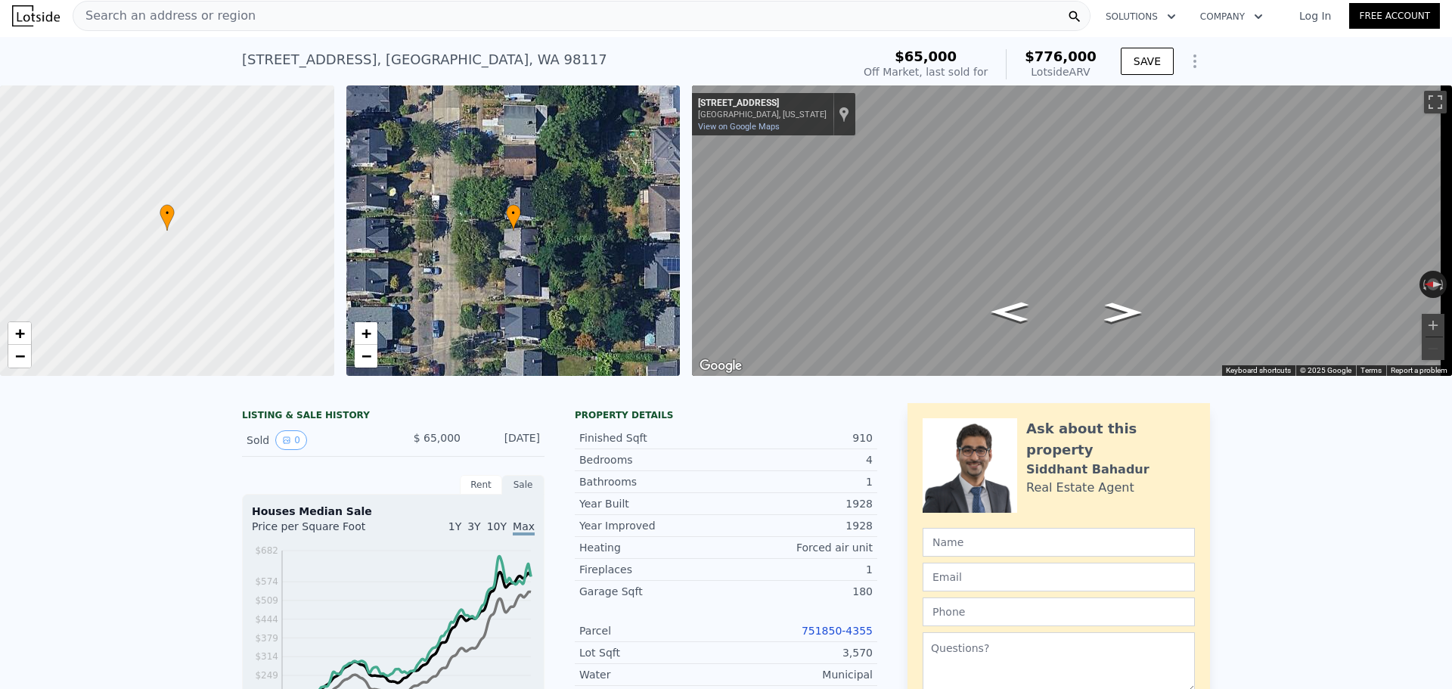
scroll to position [0, 0]
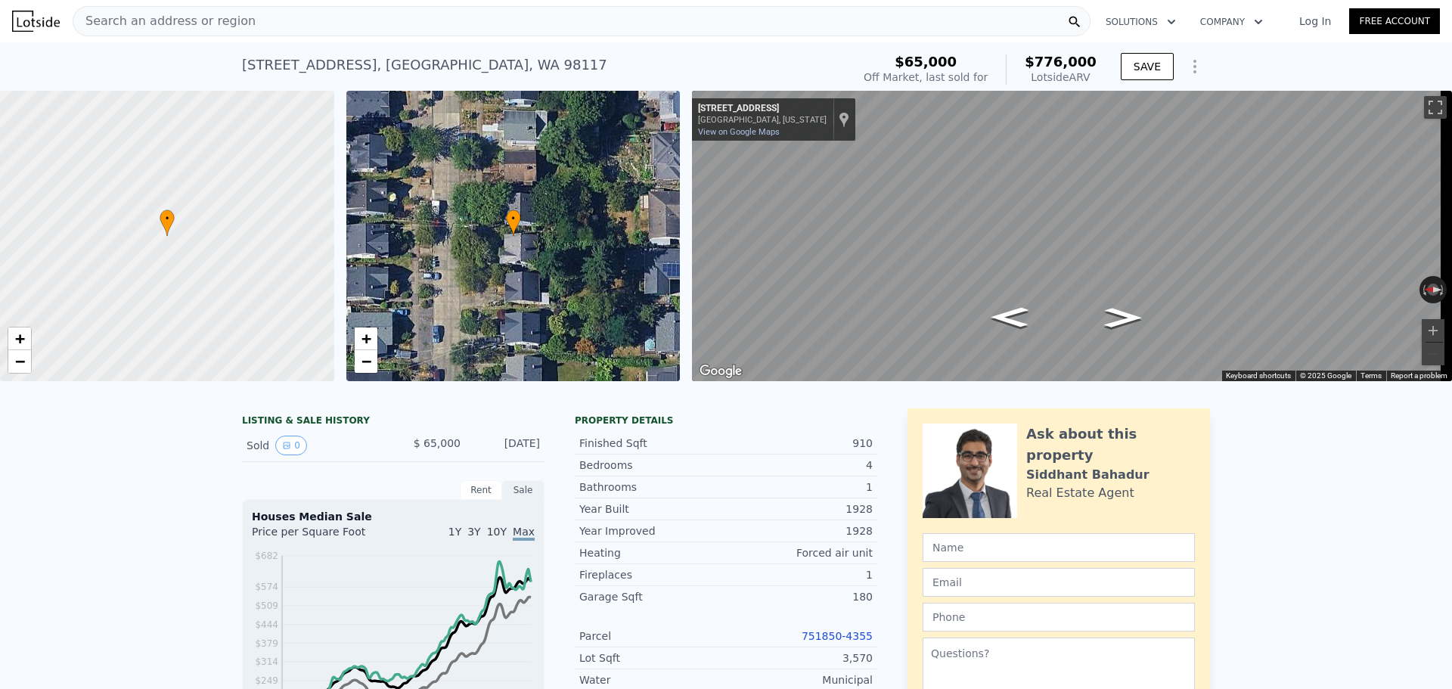
click at [247, 23] on div "Search an address or region" at bounding box center [582, 21] width 1018 height 30
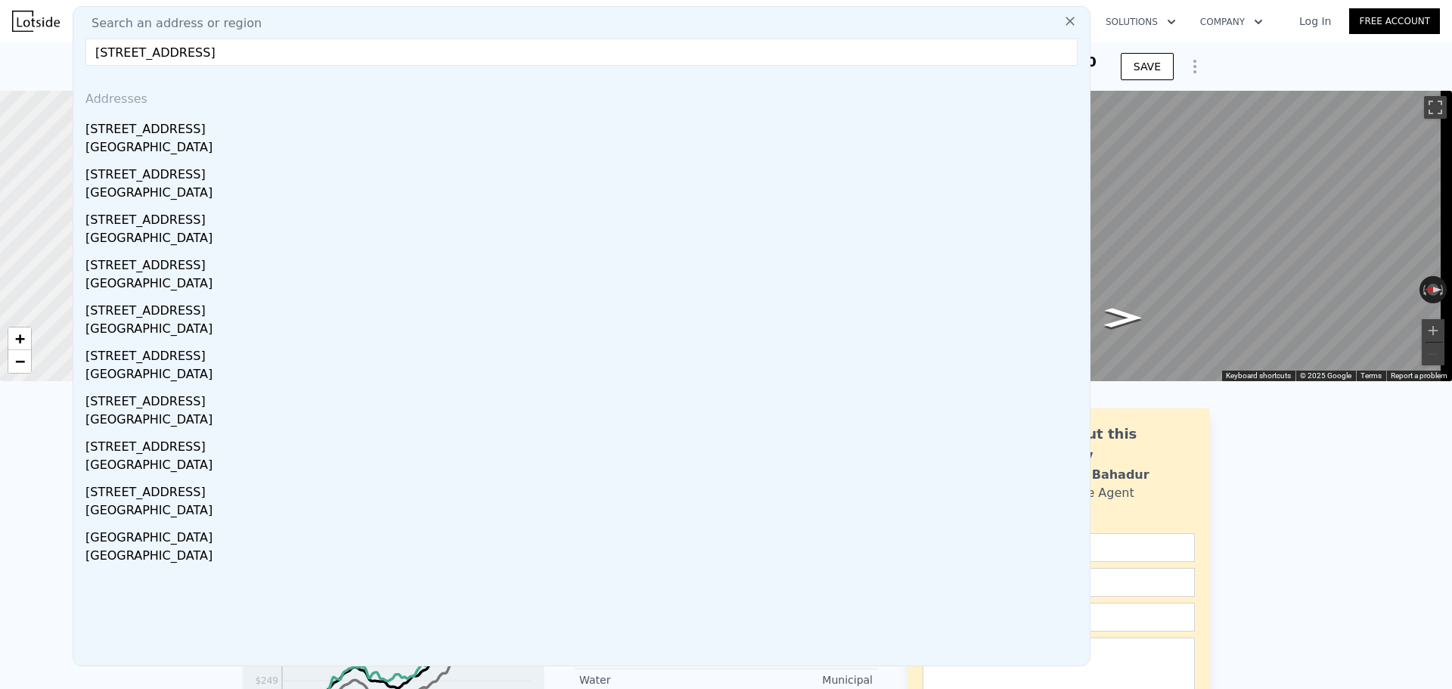
type input "[STREET_ADDRESS]"
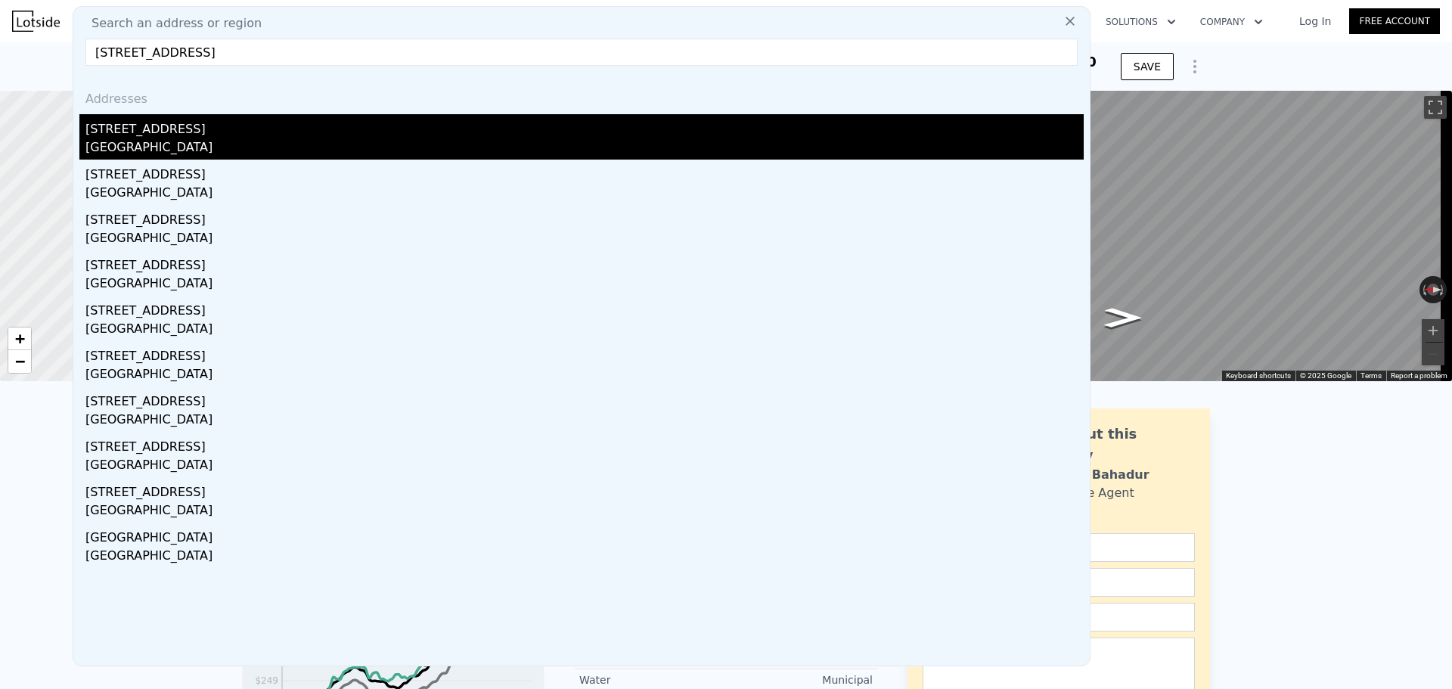
click at [266, 123] on div "[STREET_ADDRESS]" at bounding box center [584, 126] width 999 height 24
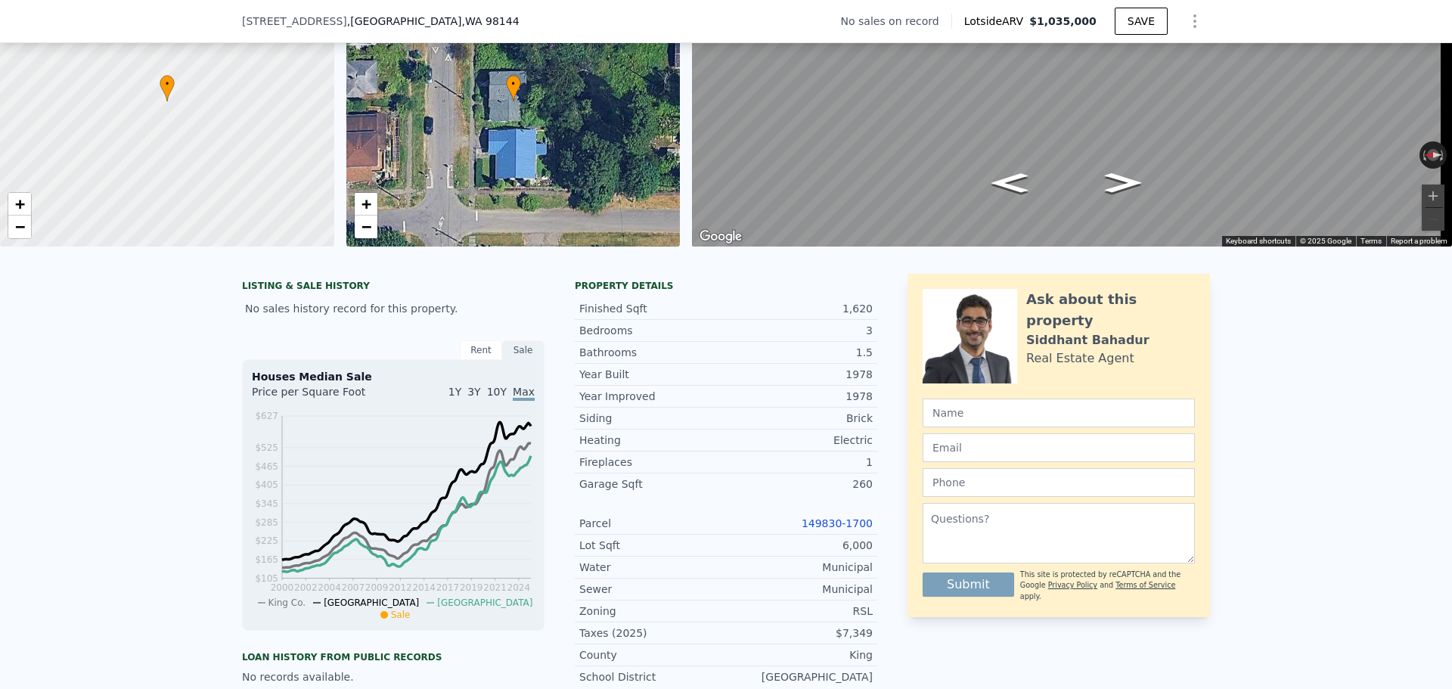
scroll to position [146, 0]
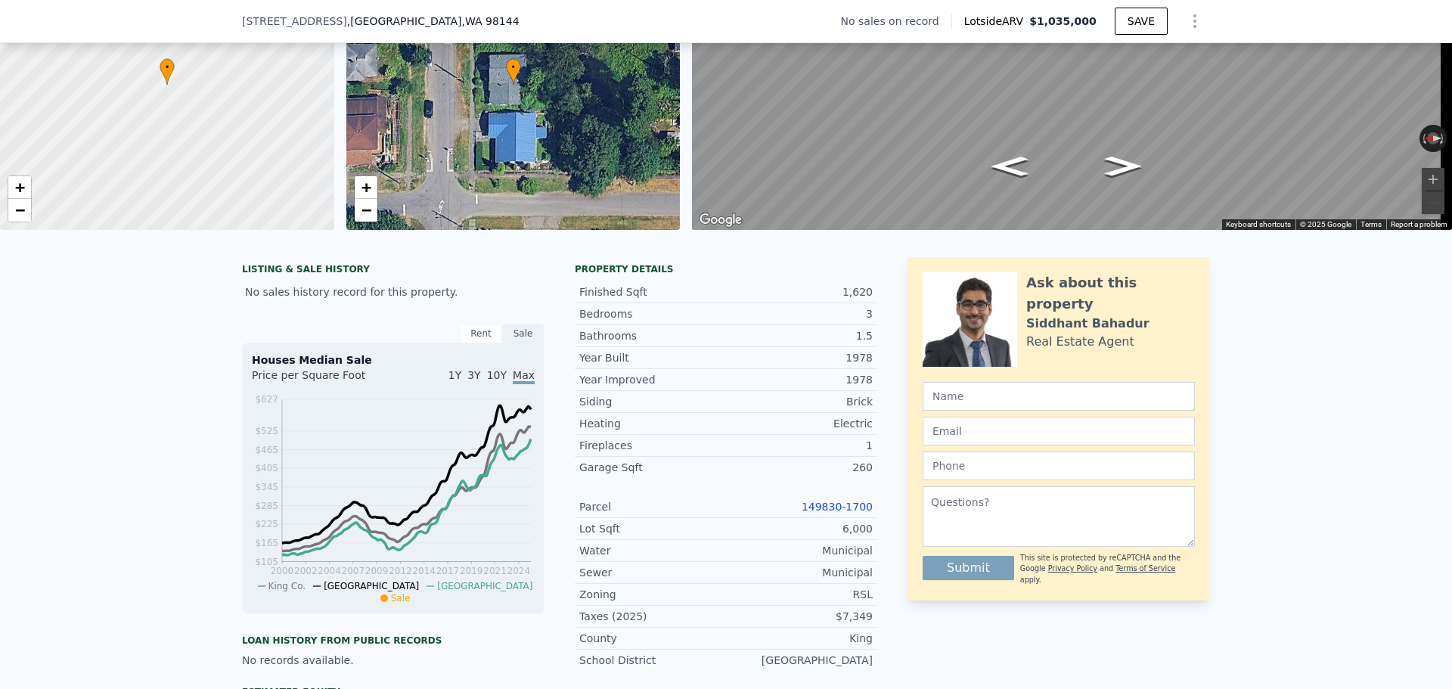
click at [841, 510] on div "Parcel 149830-1700" at bounding box center [726, 507] width 303 height 22
click at [844, 513] on link "149830-1700" at bounding box center [837, 507] width 71 height 12
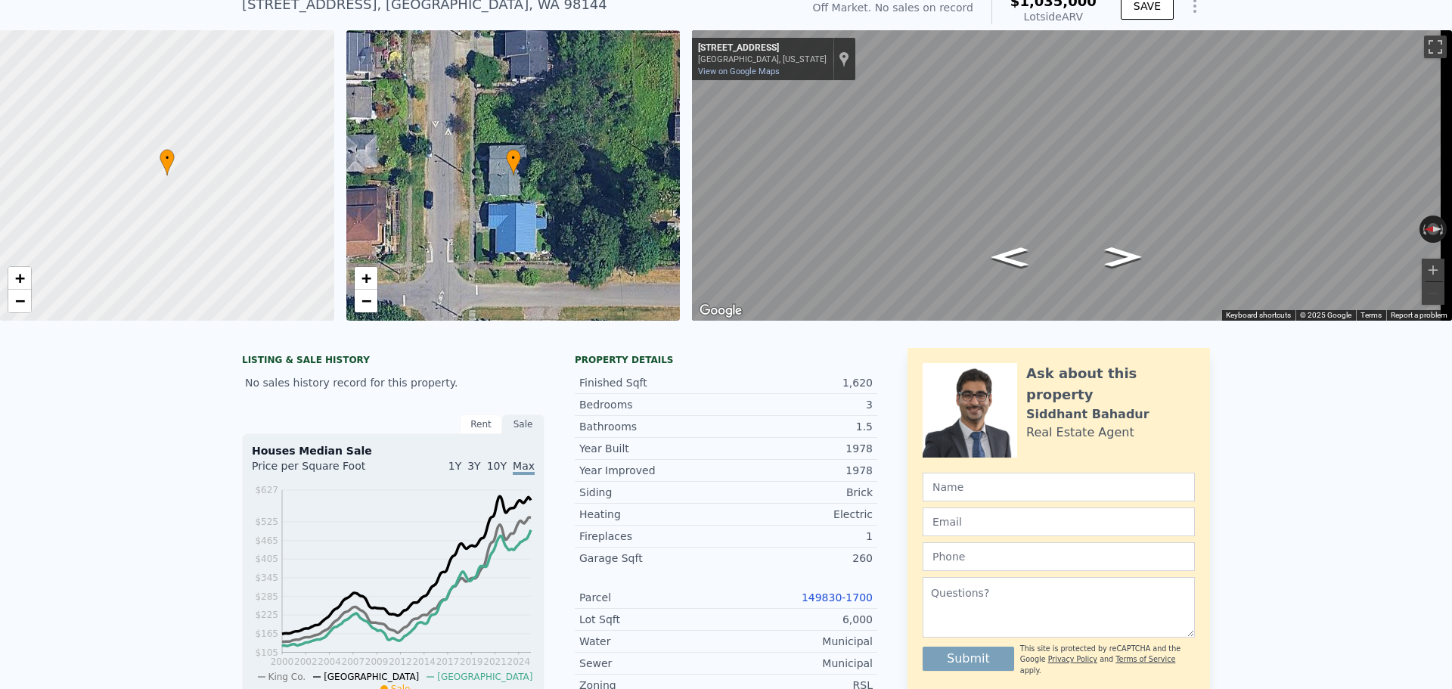
scroll to position [5, 0]
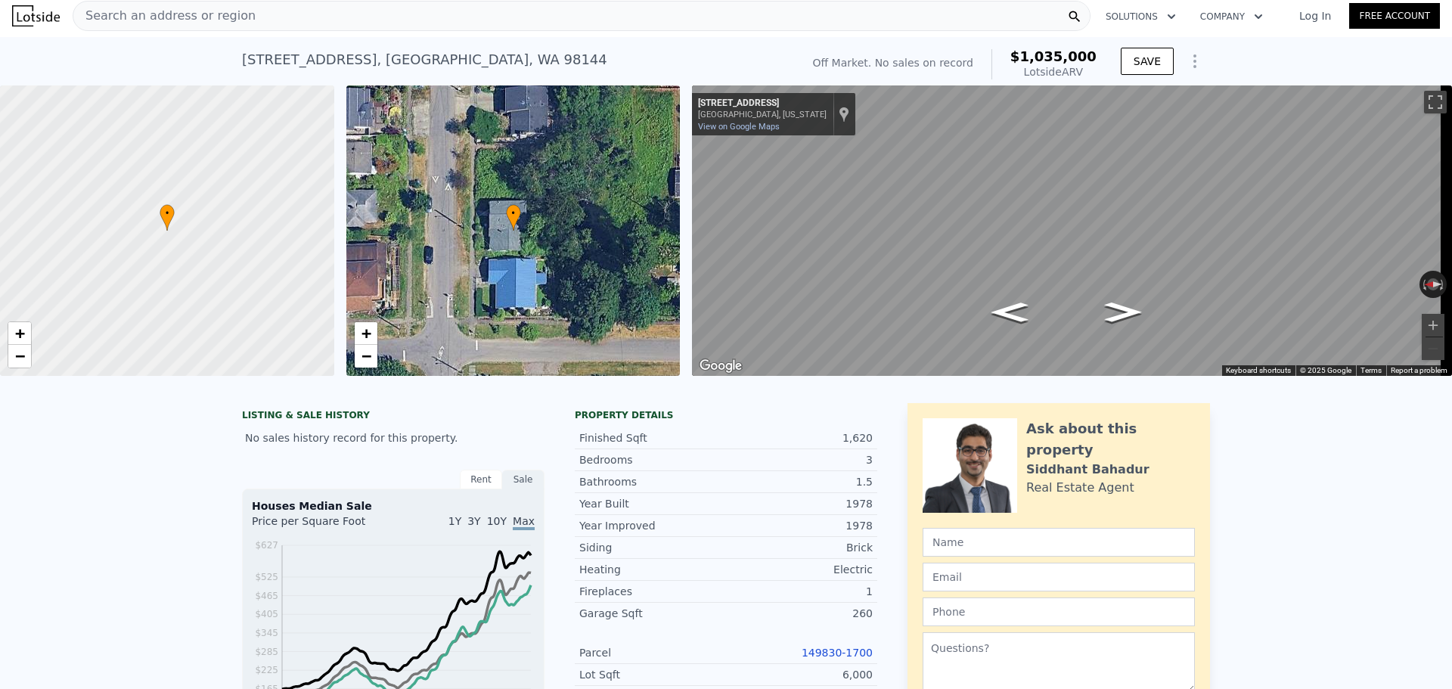
click at [208, 6] on div "Search an address or region" at bounding box center [164, 16] width 182 height 29
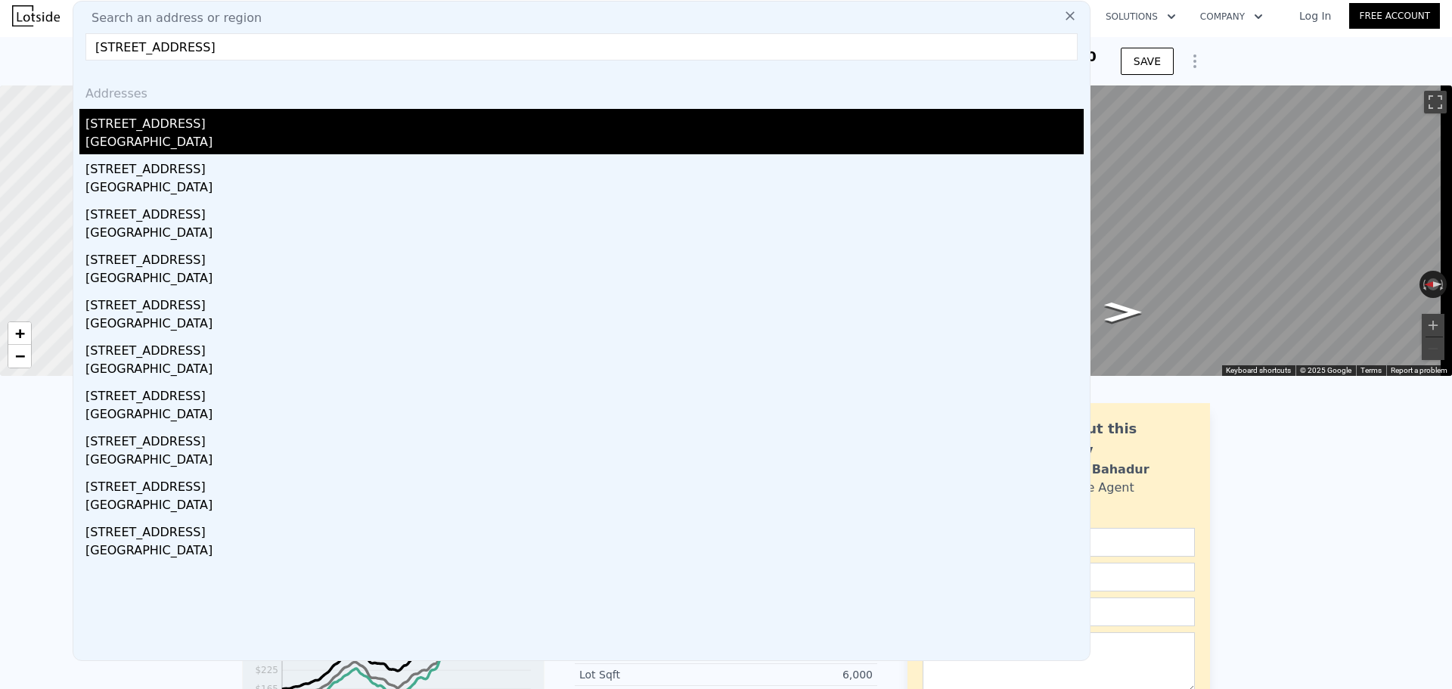
type input "[STREET_ADDRESS]"
click at [225, 122] on div "[STREET_ADDRESS]" at bounding box center [584, 121] width 999 height 24
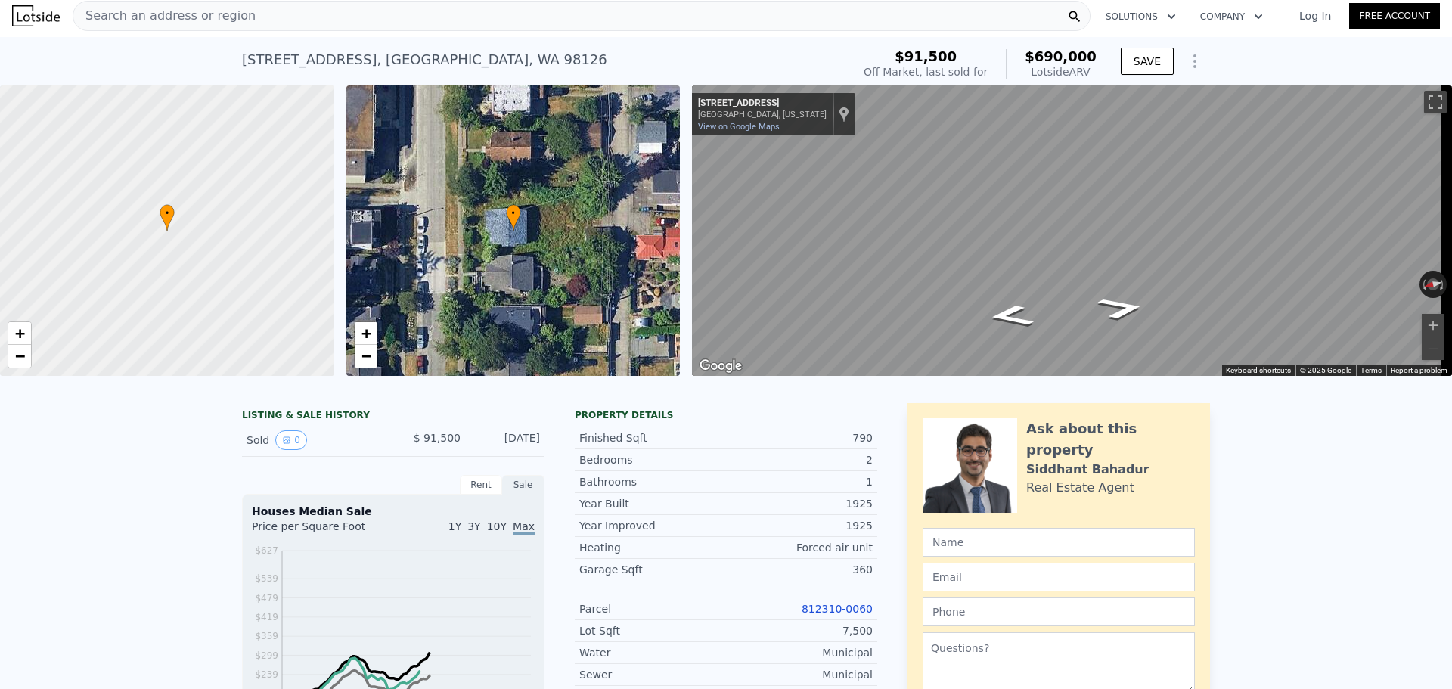
scroll to position [76, 0]
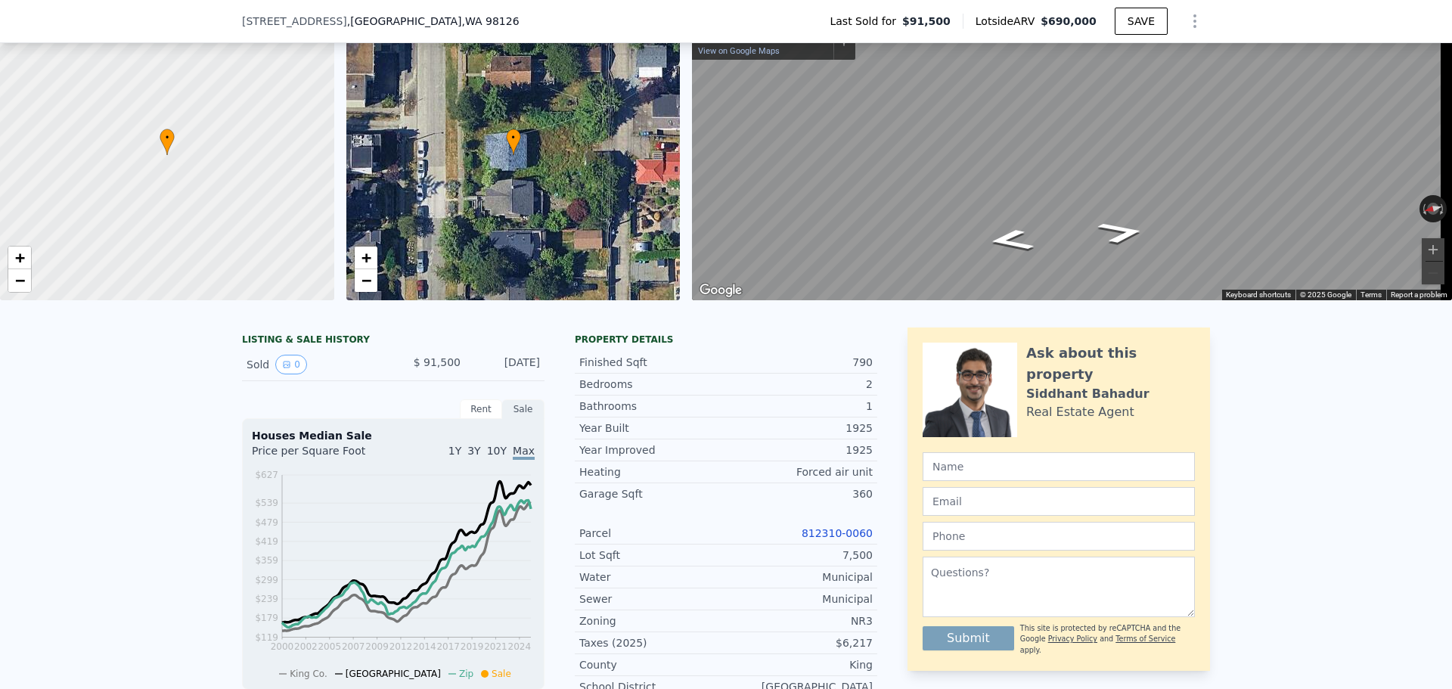
click at [825, 539] on link "812310-0060" at bounding box center [837, 533] width 71 height 12
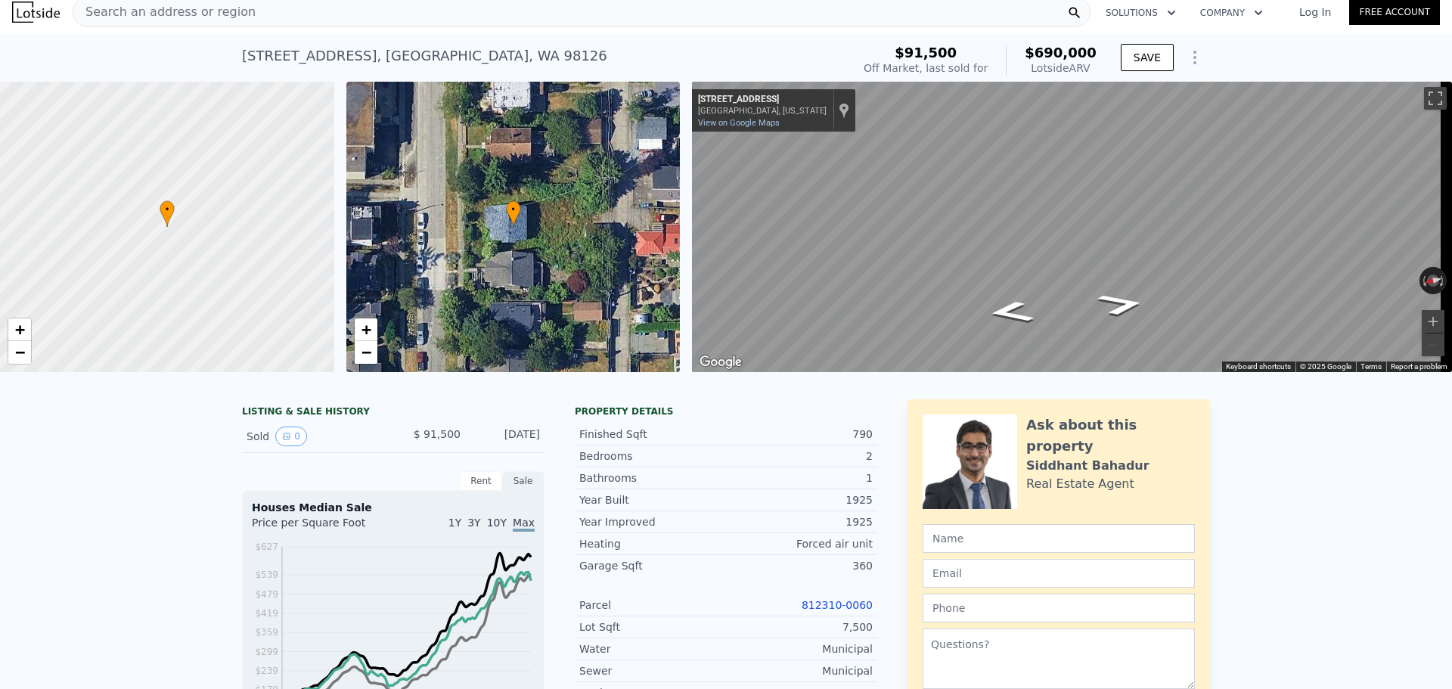
scroll to position [0, 0]
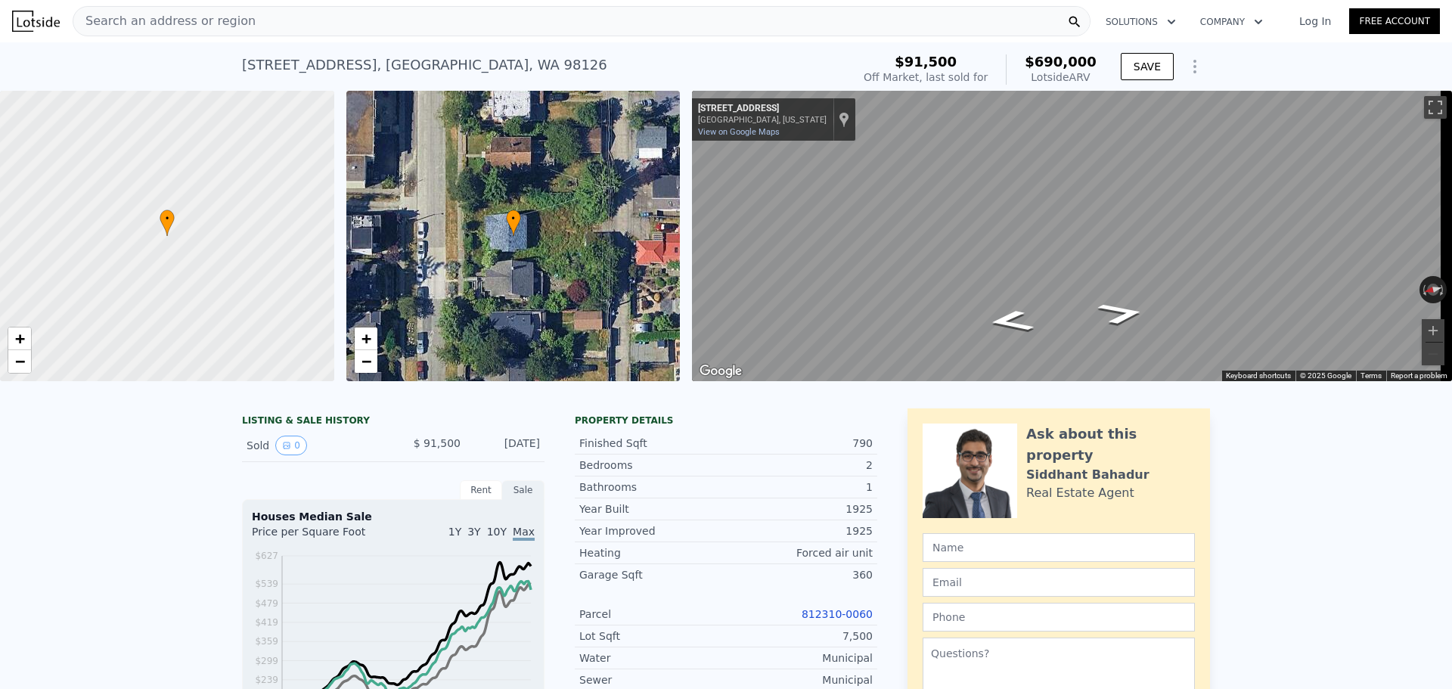
click at [289, 20] on div "Search an address or region" at bounding box center [582, 21] width 1018 height 30
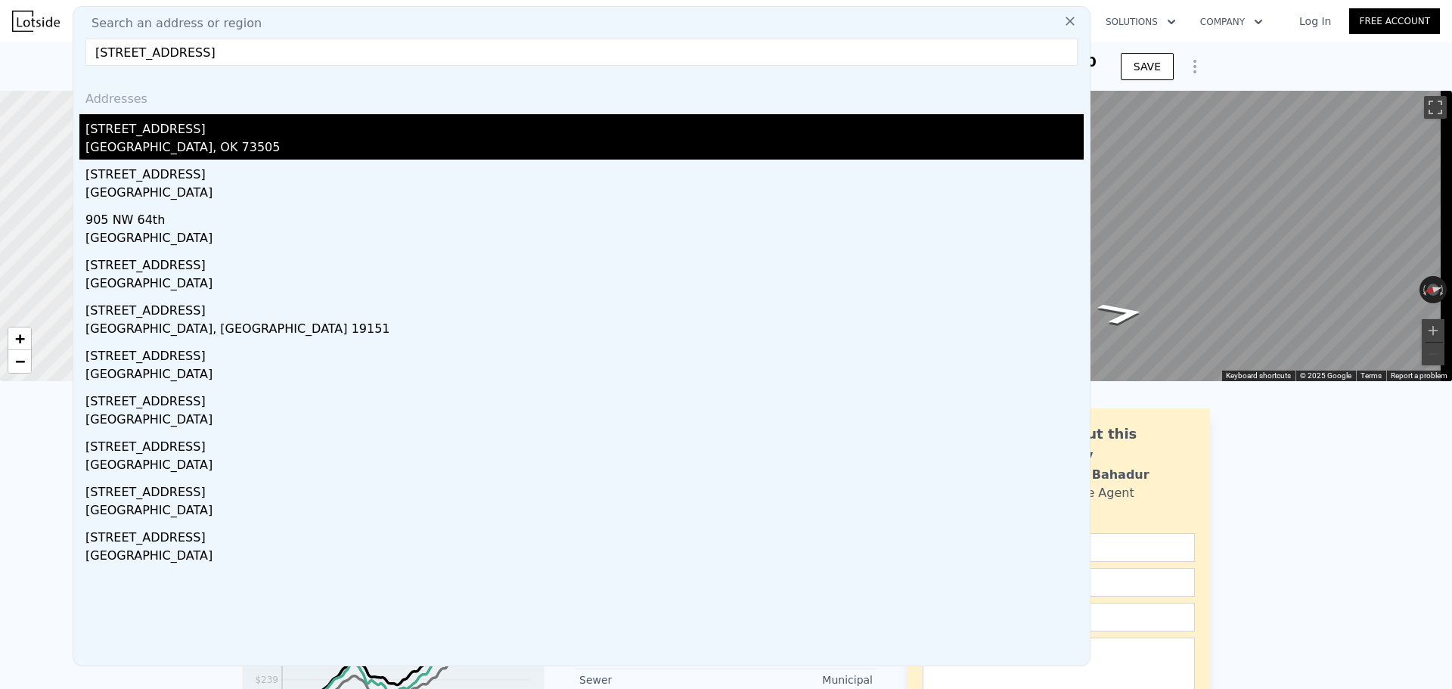
type input "[STREET_ADDRESS]"
click at [238, 132] on div "[STREET_ADDRESS]" at bounding box center [584, 126] width 999 height 24
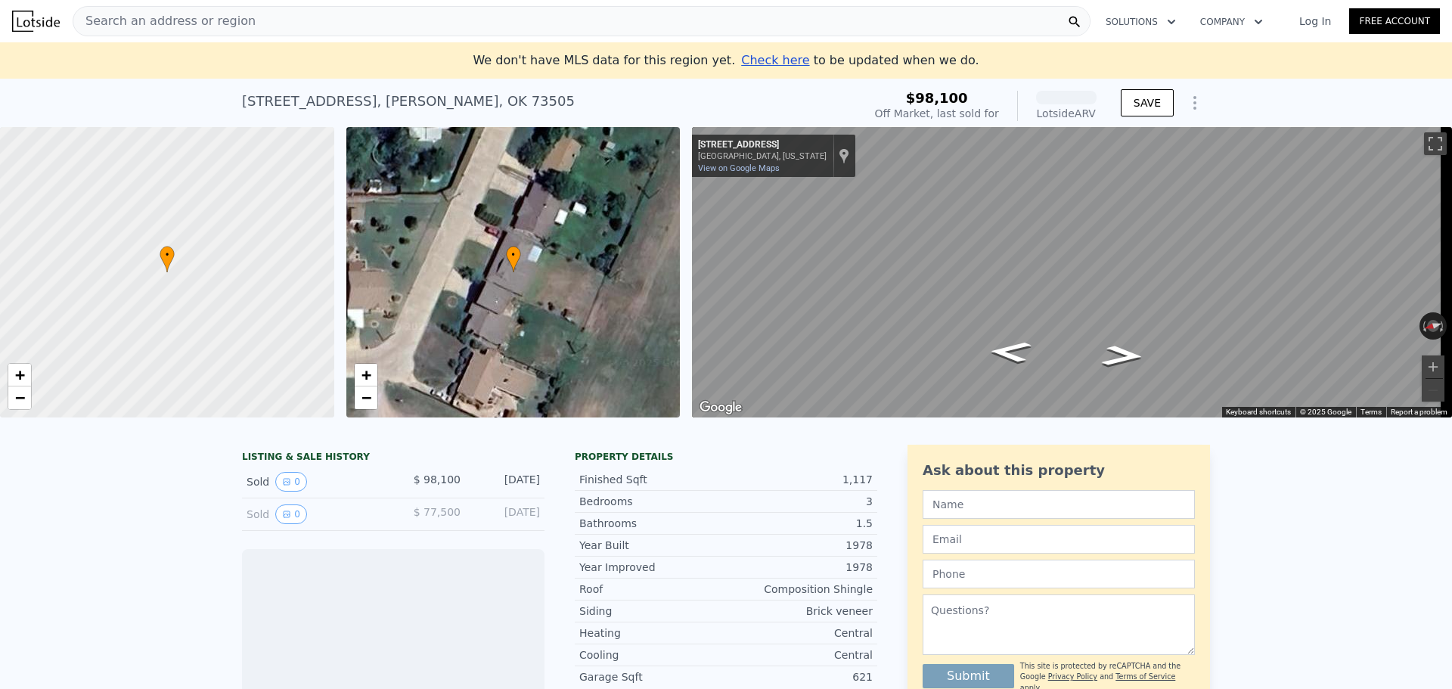
click at [250, 27] on div "Search an address or region" at bounding box center [582, 21] width 1018 height 30
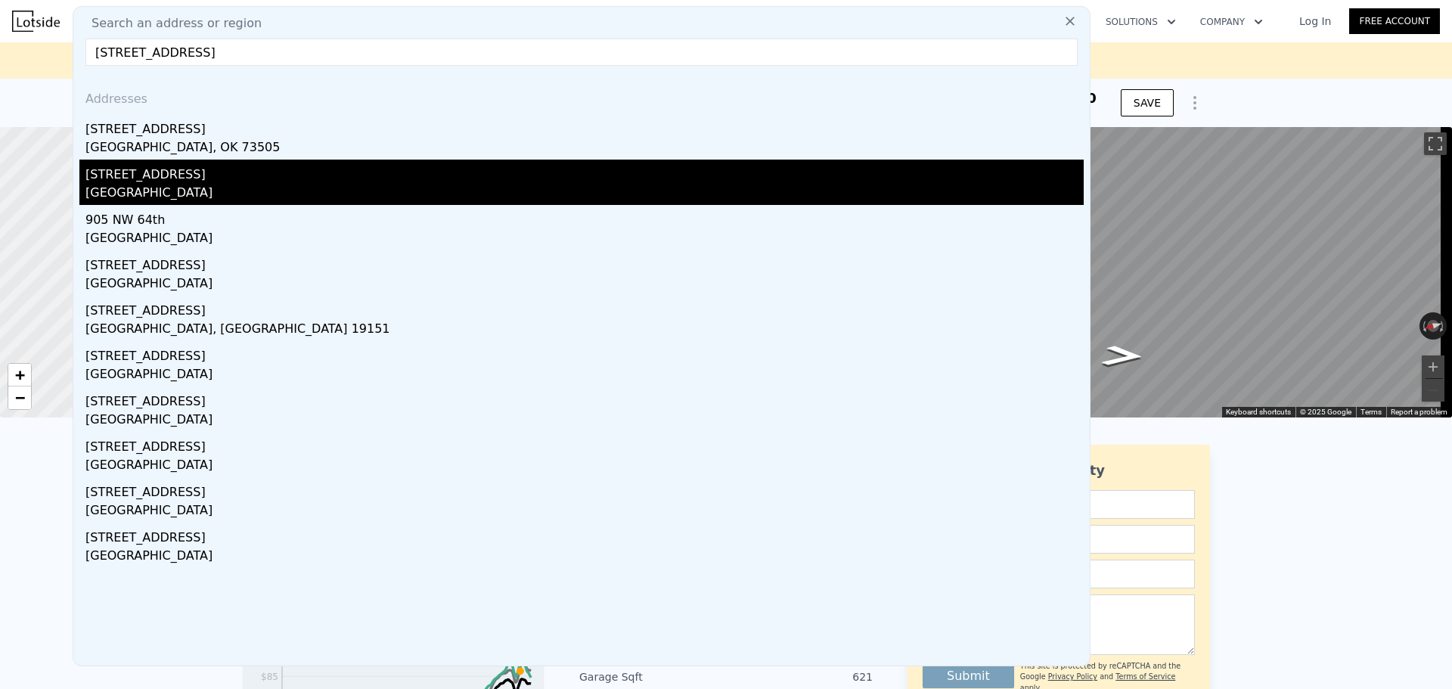
type input "[STREET_ADDRESS]"
click at [241, 187] on div "[GEOGRAPHIC_DATA]" at bounding box center [584, 194] width 999 height 21
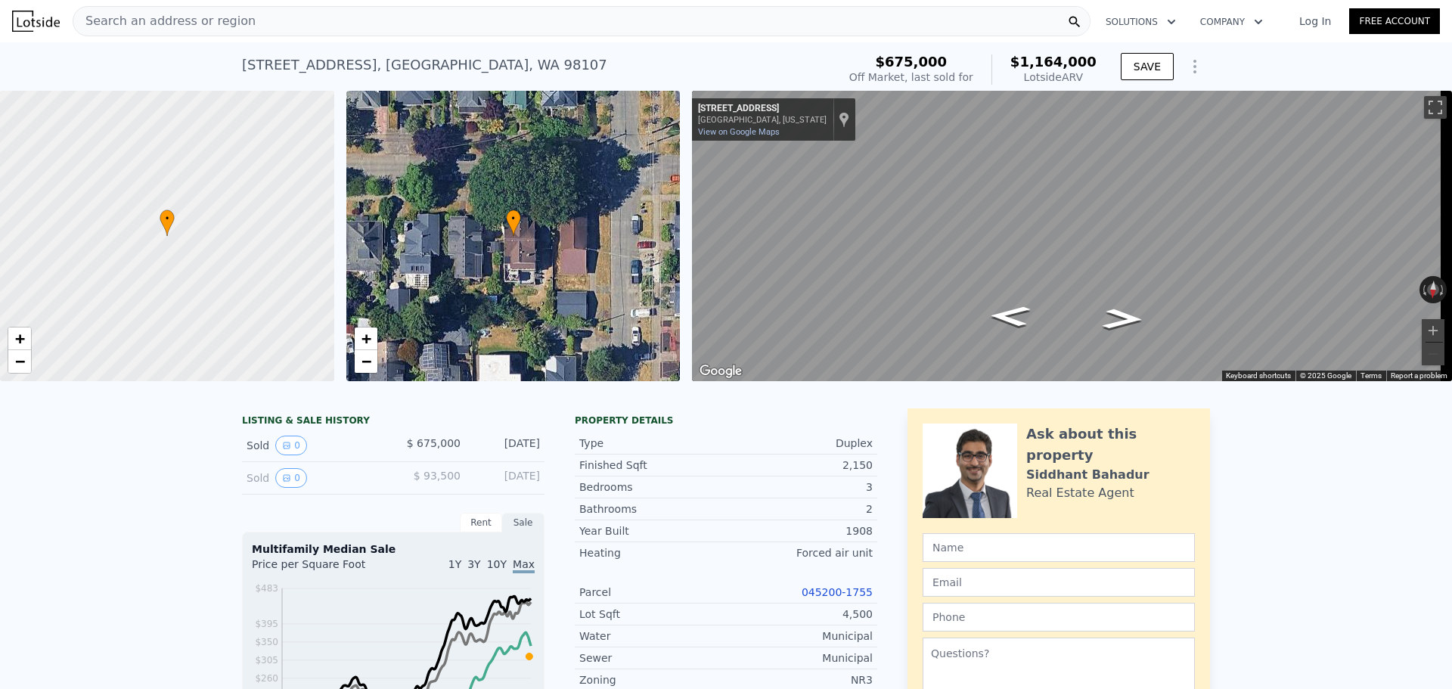
click at [249, 18] on div "Search an address or region" at bounding box center [582, 21] width 1018 height 30
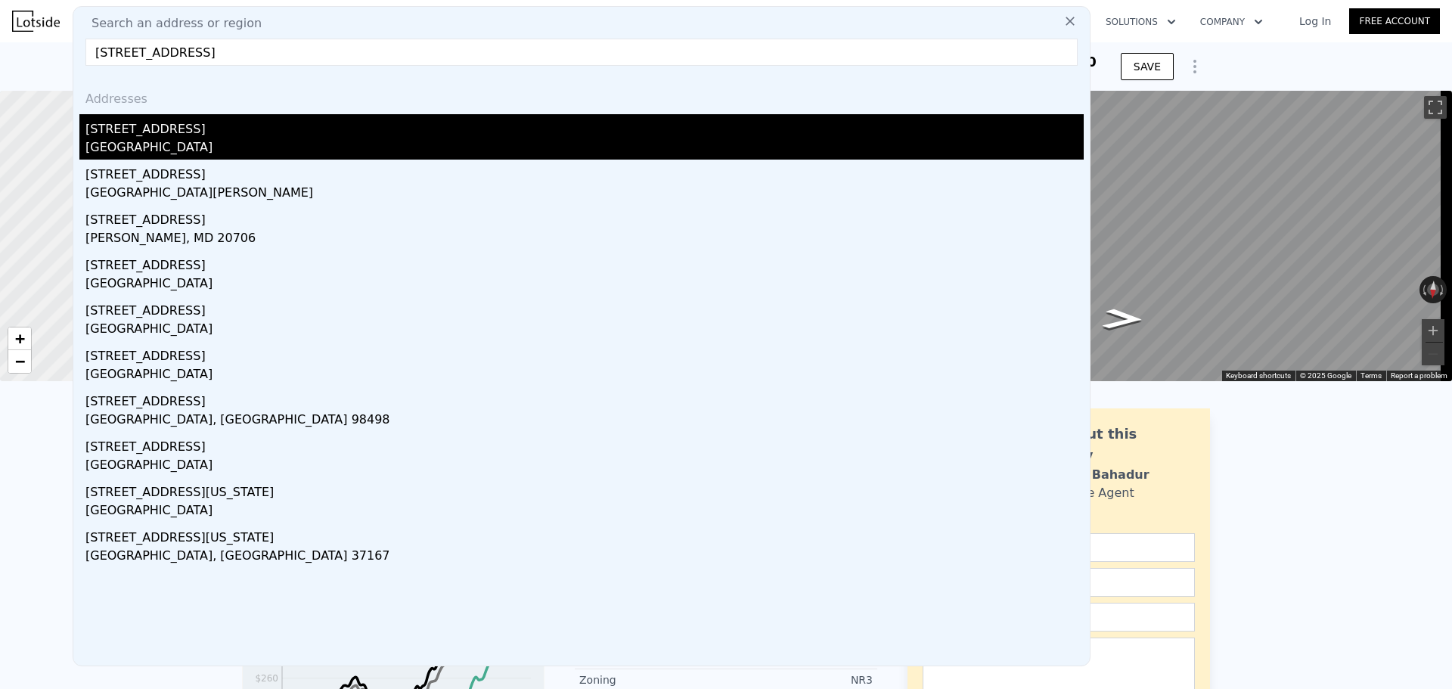
type input "[STREET_ADDRESS]"
click at [256, 125] on div "[STREET_ADDRESS]" at bounding box center [584, 126] width 999 height 24
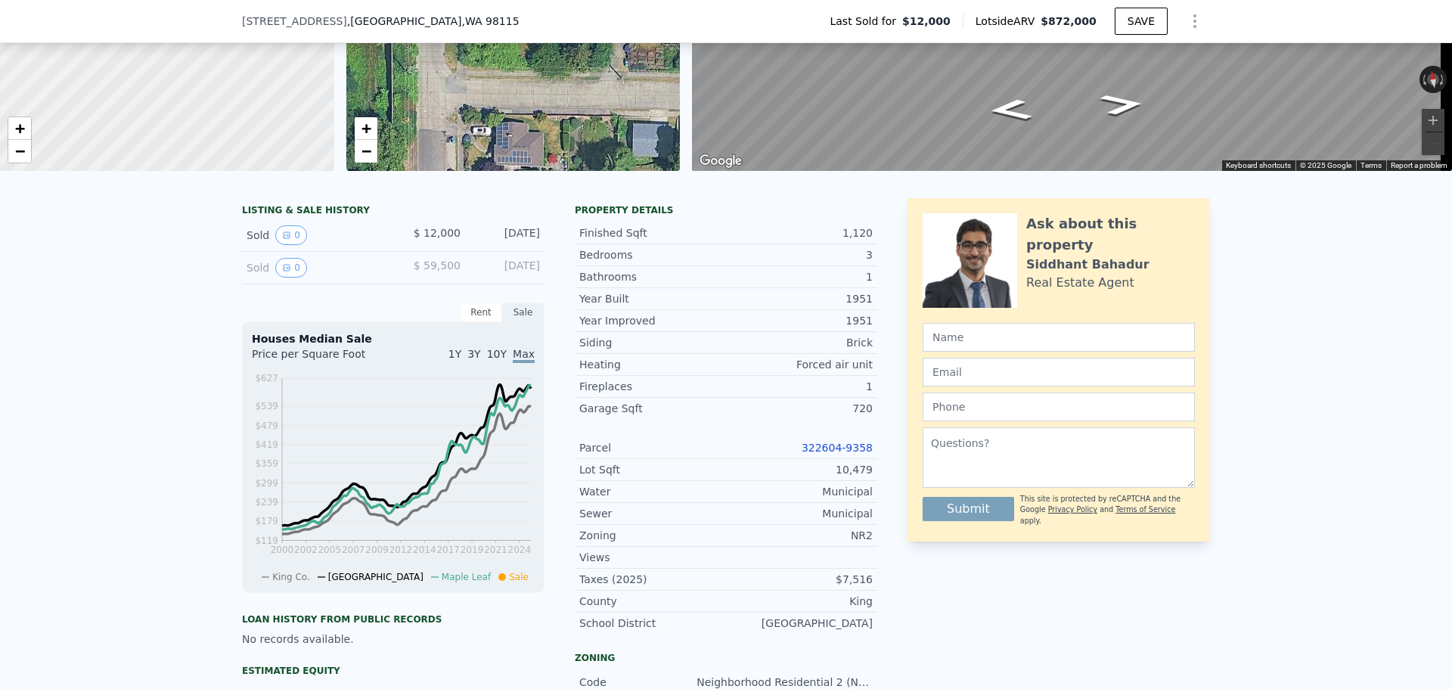
scroll to position [222, 0]
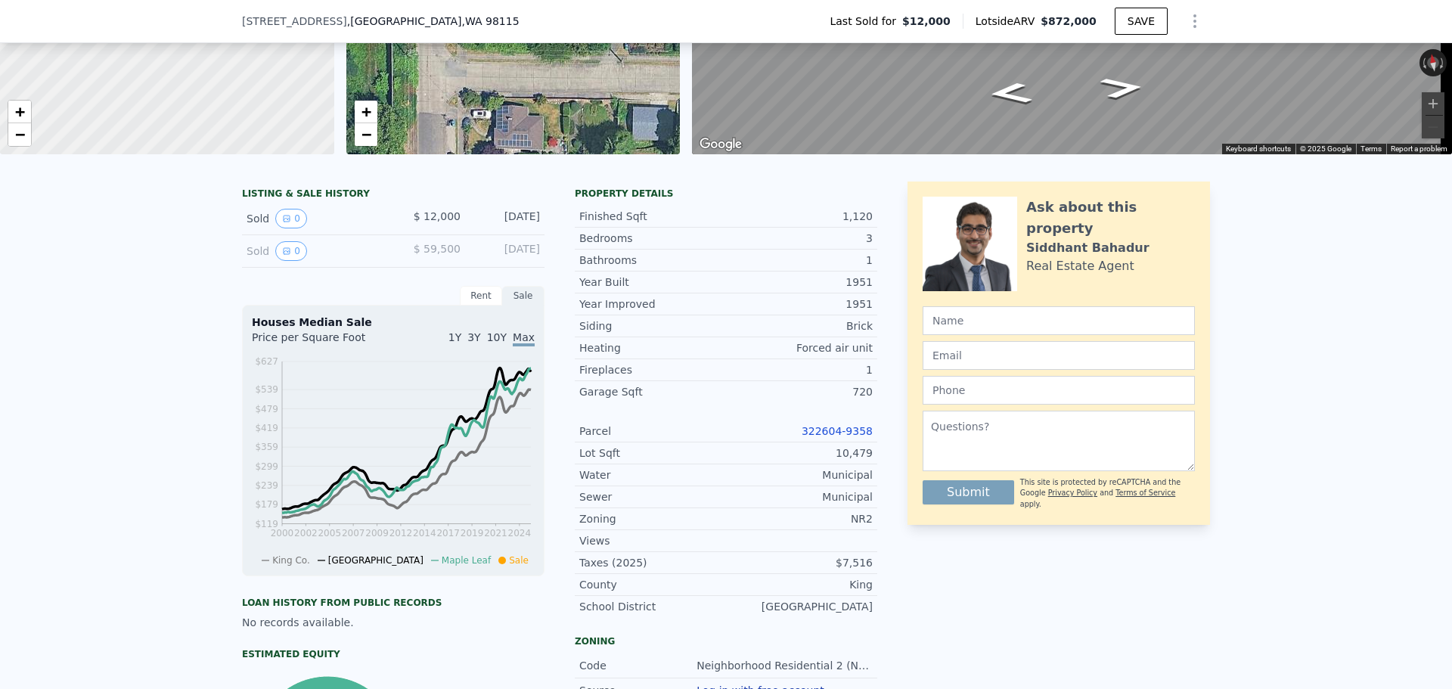
click at [841, 437] on link "322604-9358" at bounding box center [837, 431] width 71 height 12
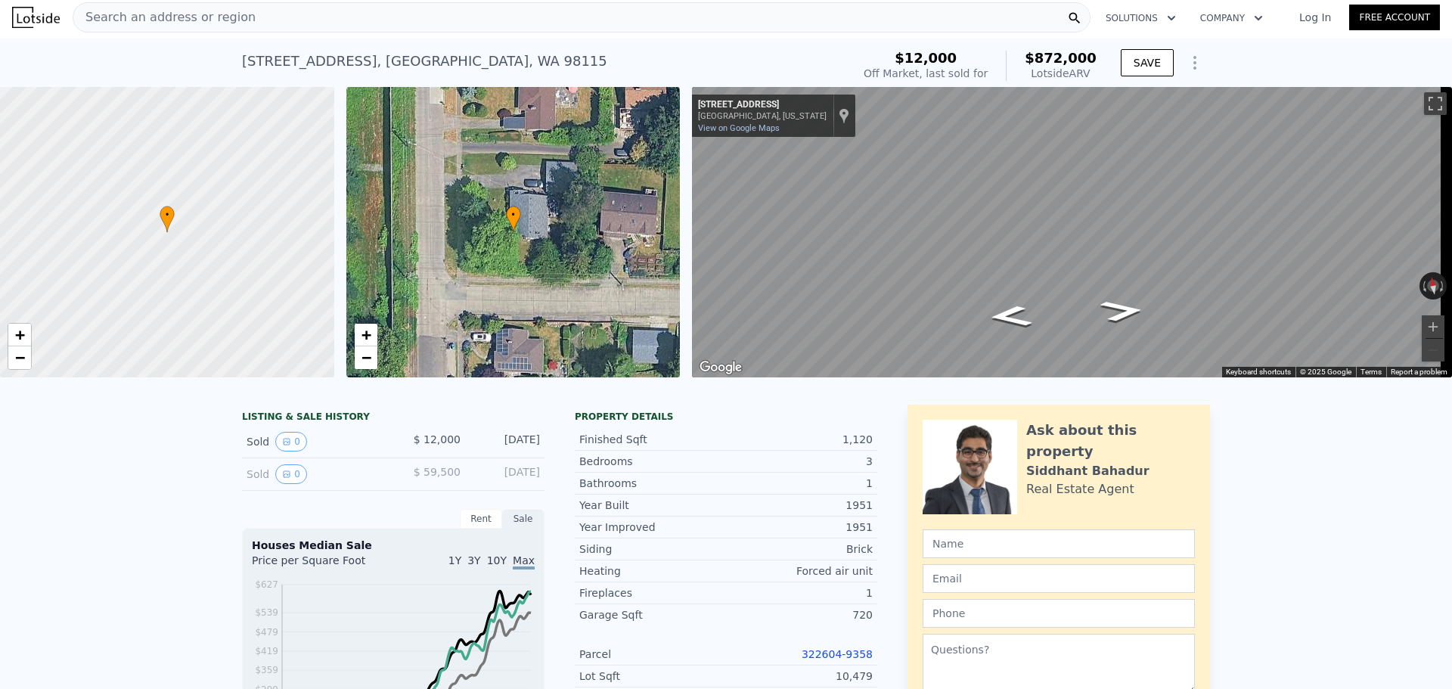
scroll to position [0, 0]
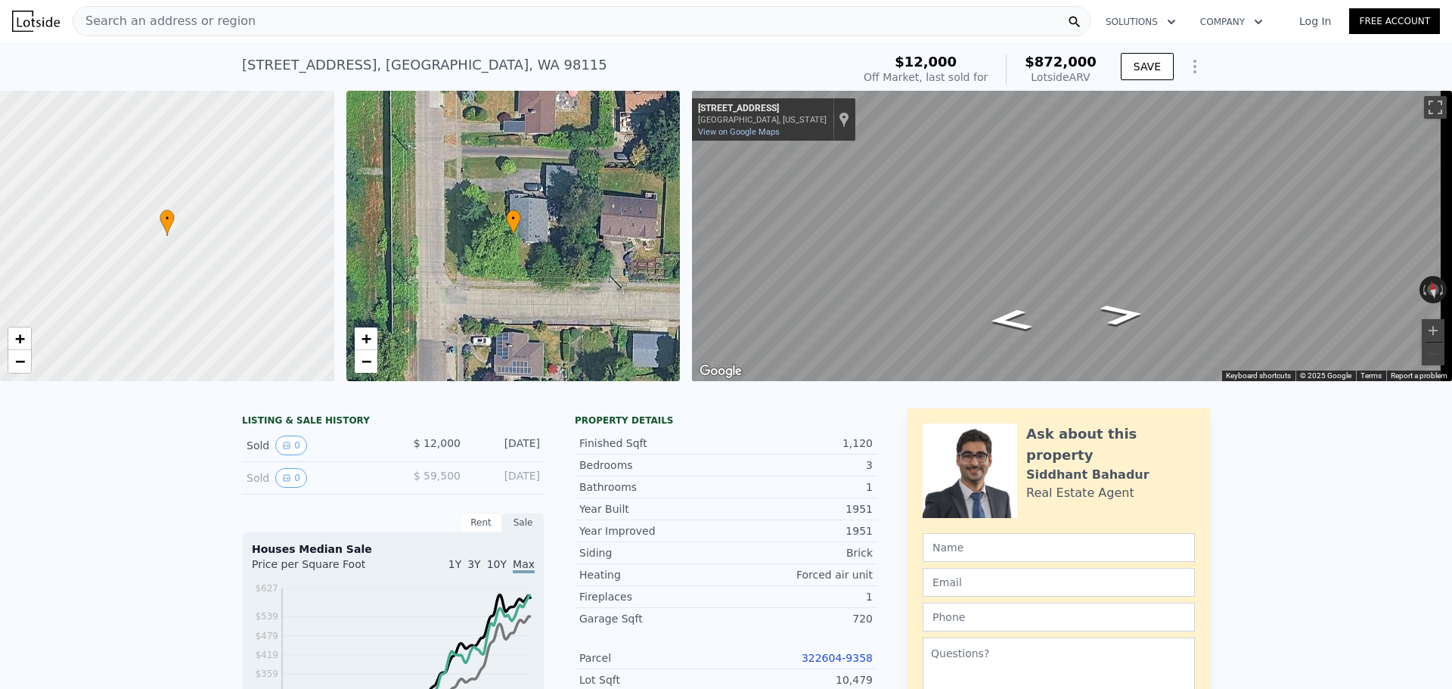
click at [231, 22] on span "Search an address or region" at bounding box center [164, 21] width 182 height 18
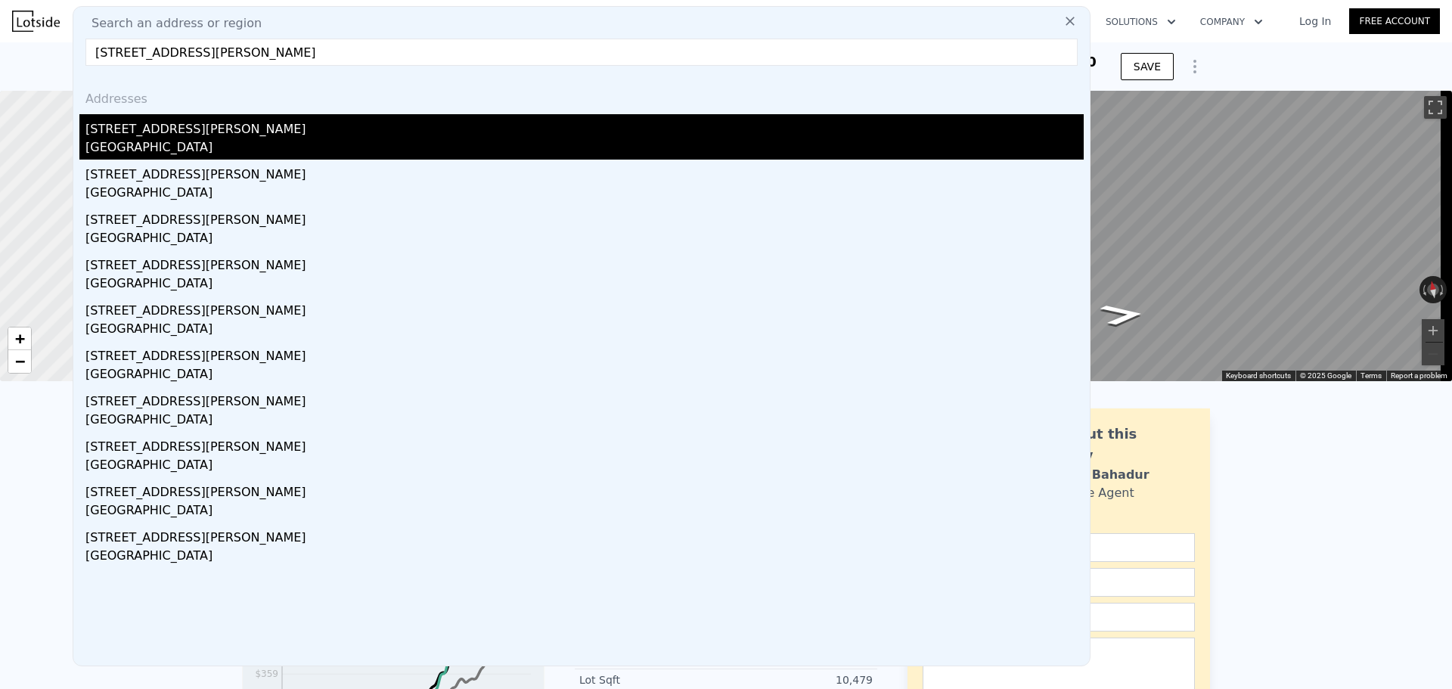
type input "[STREET_ADDRESS][PERSON_NAME]"
click at [225, 123] on div "[STREET_ADDRESS][PERSON_NAME]" at bounding box center [584, 126] width 999 height 24
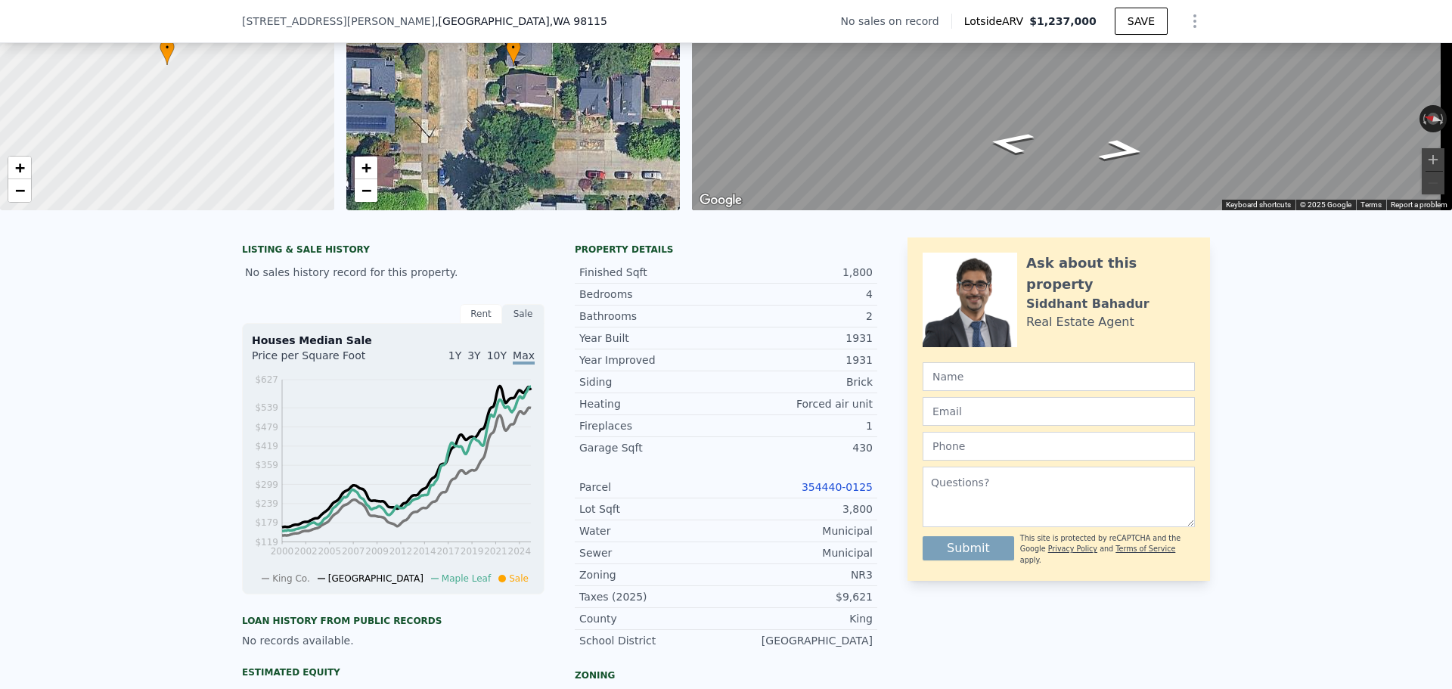
scroll to position [222, 0]
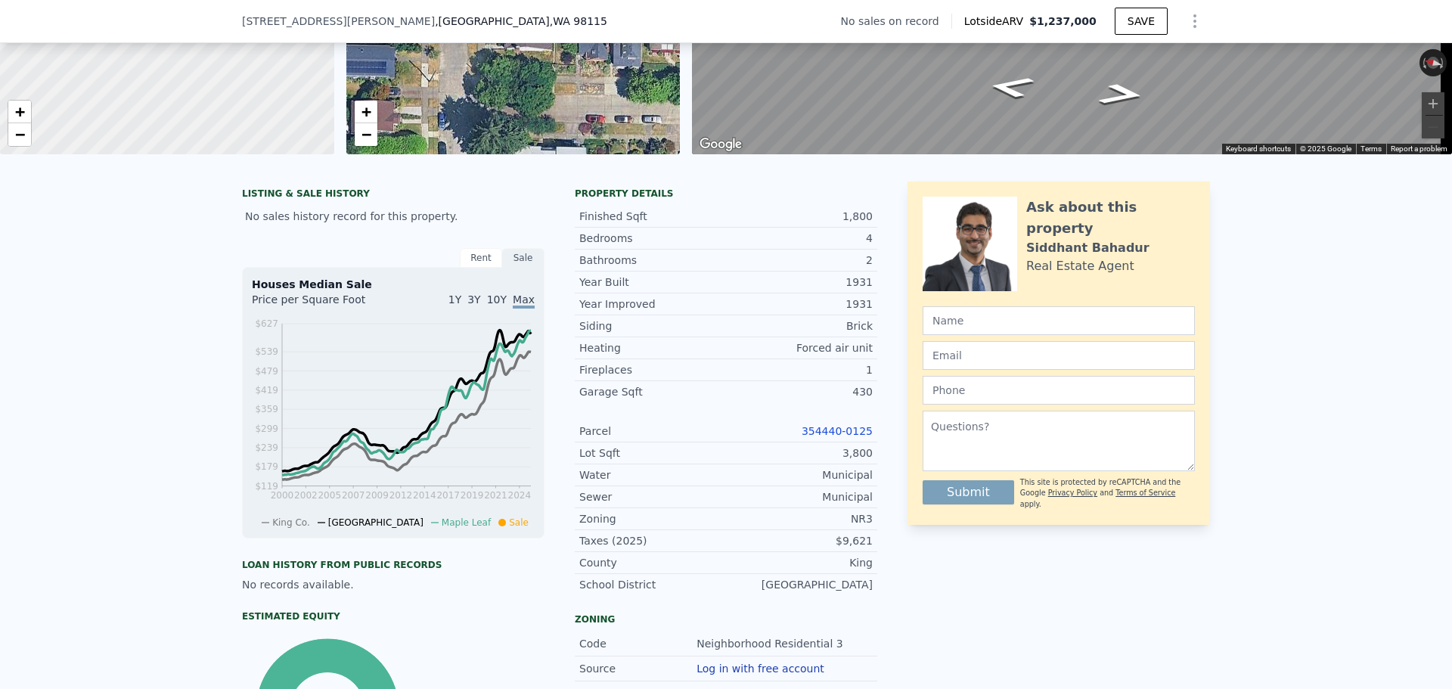
click at [840, 437] on link "354440-0125" at bounding box center [837, 431] width 71 height 12
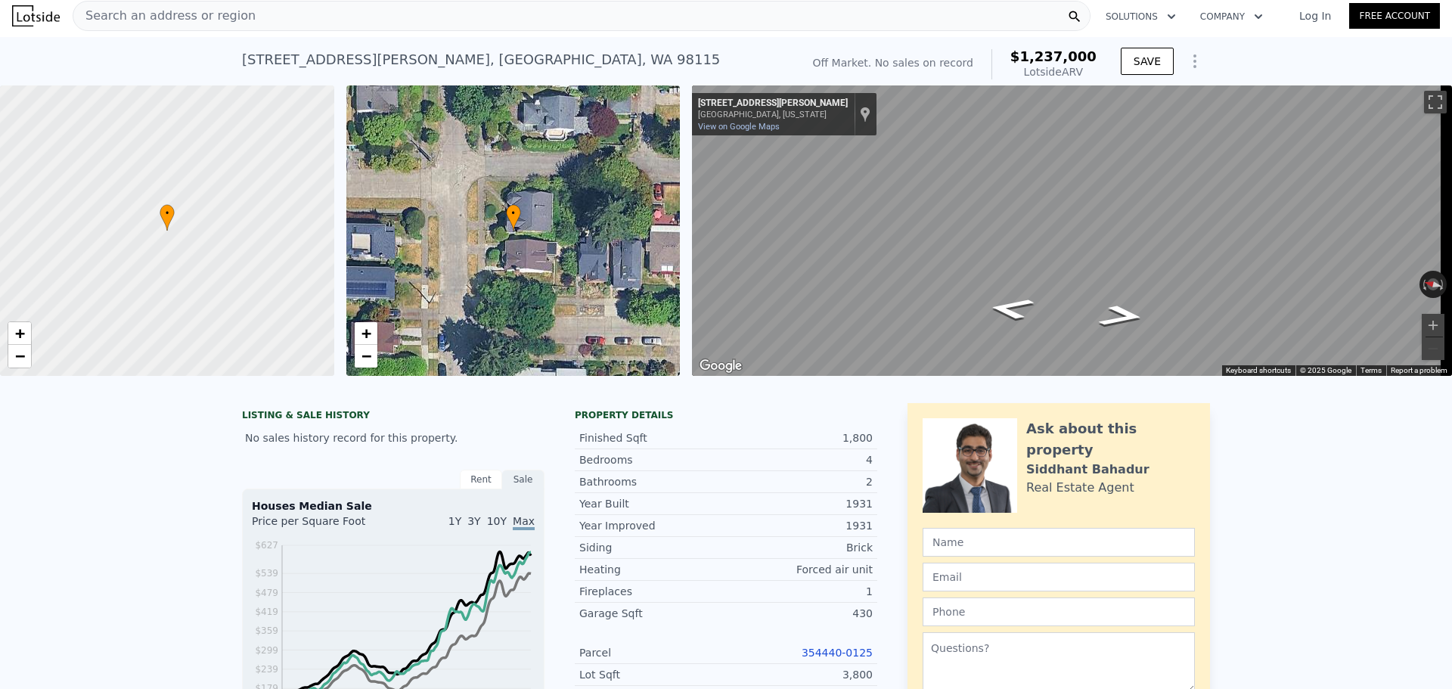
scroll to position [0, 0]
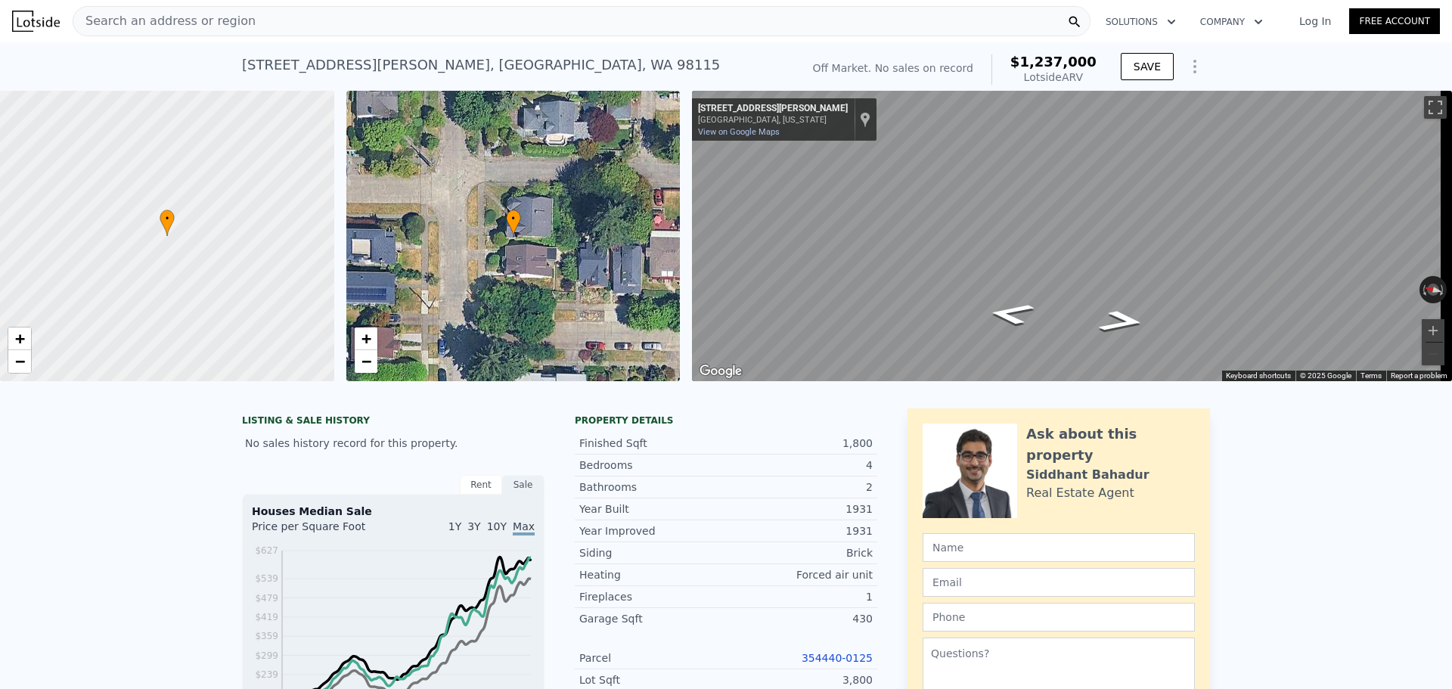
click at [250, 20] on div "Search an address or region" at bounding box center [582, 21] width 1018 height 30
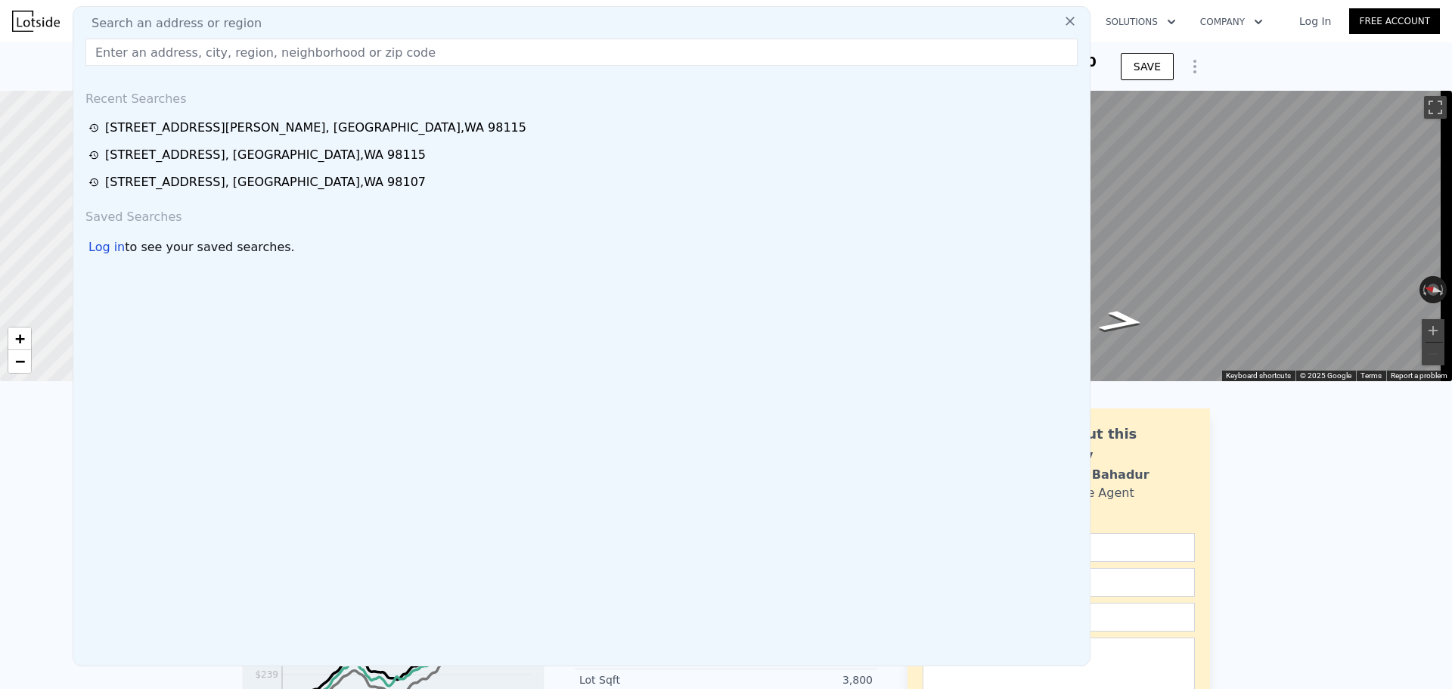
drag, startPoint x: 279, startPoint y: 80, endPoint x: 287, endPoint y: 51, distance: 29.9
paste input "[STREET_ADDRESS]"
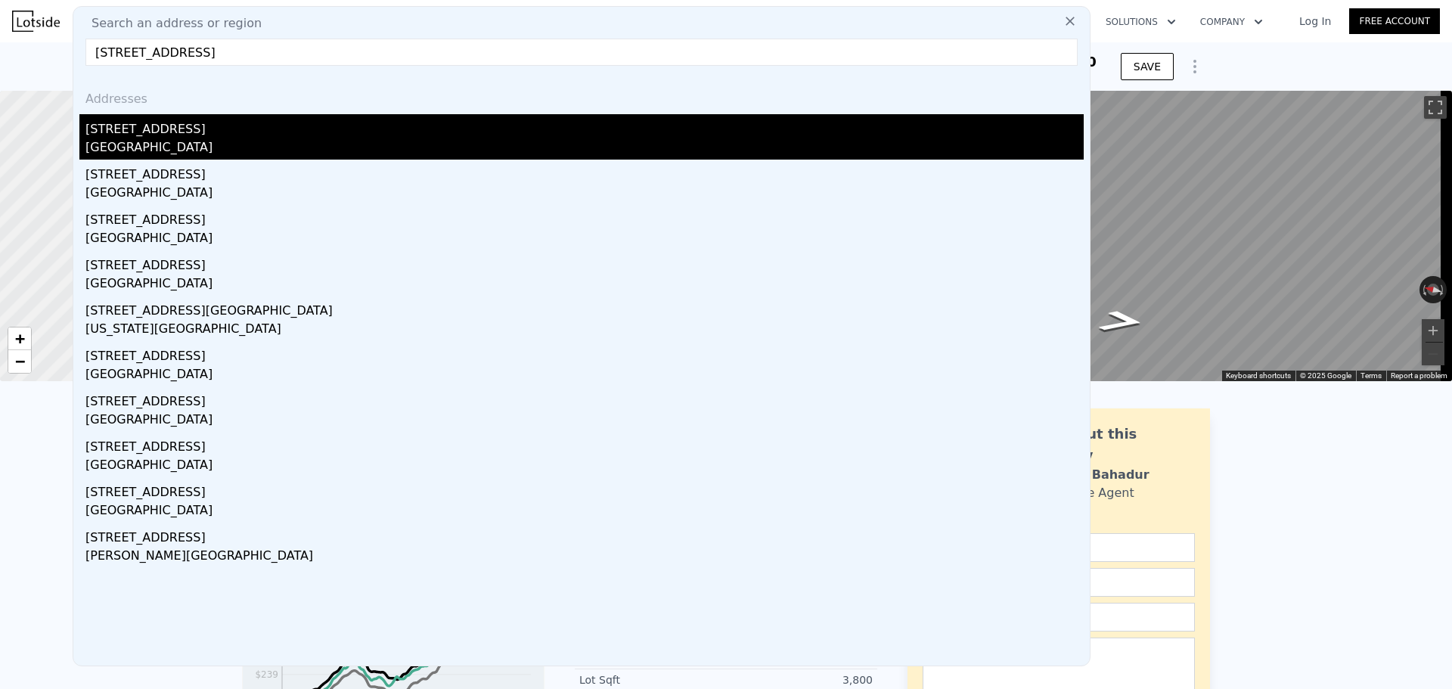
type input "[STREET_ADDRESS]"
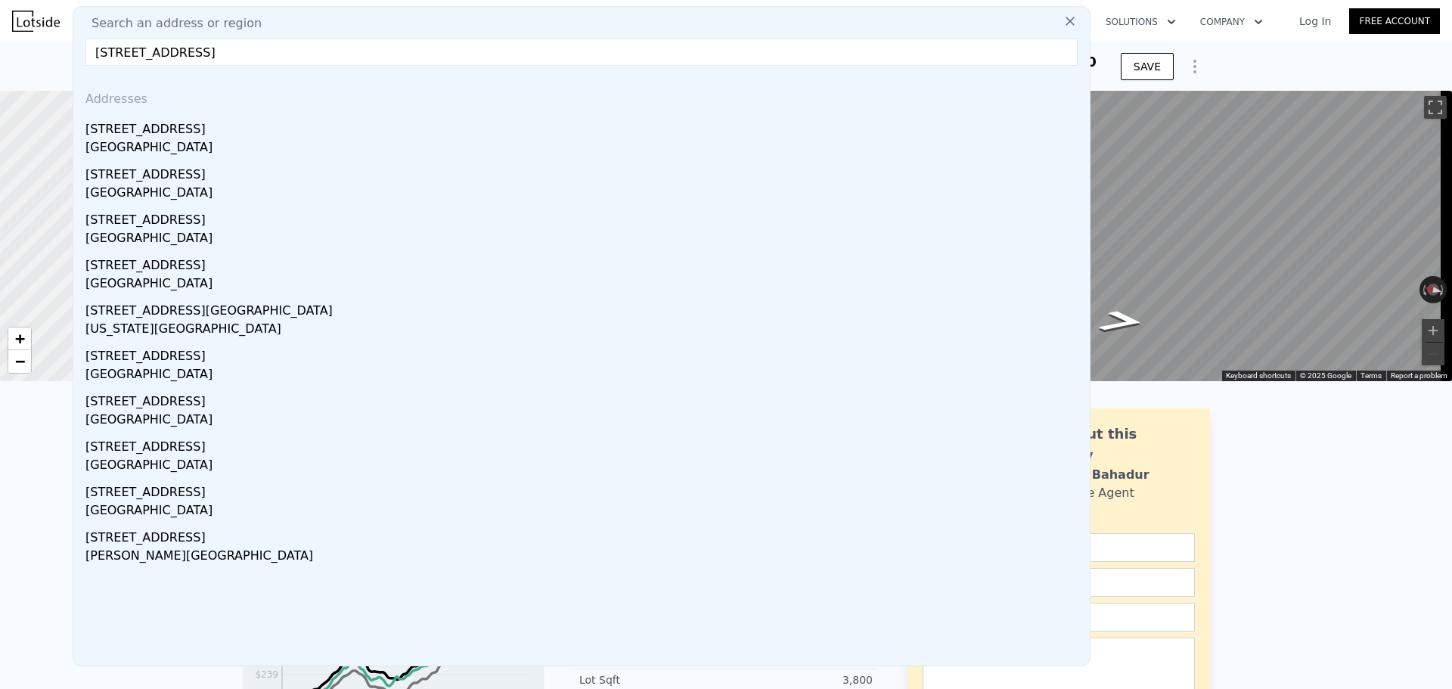
click at [260, 128] on div "[STREET_ADDRESS]" at bounding box center [584, 126] width 999 height 24
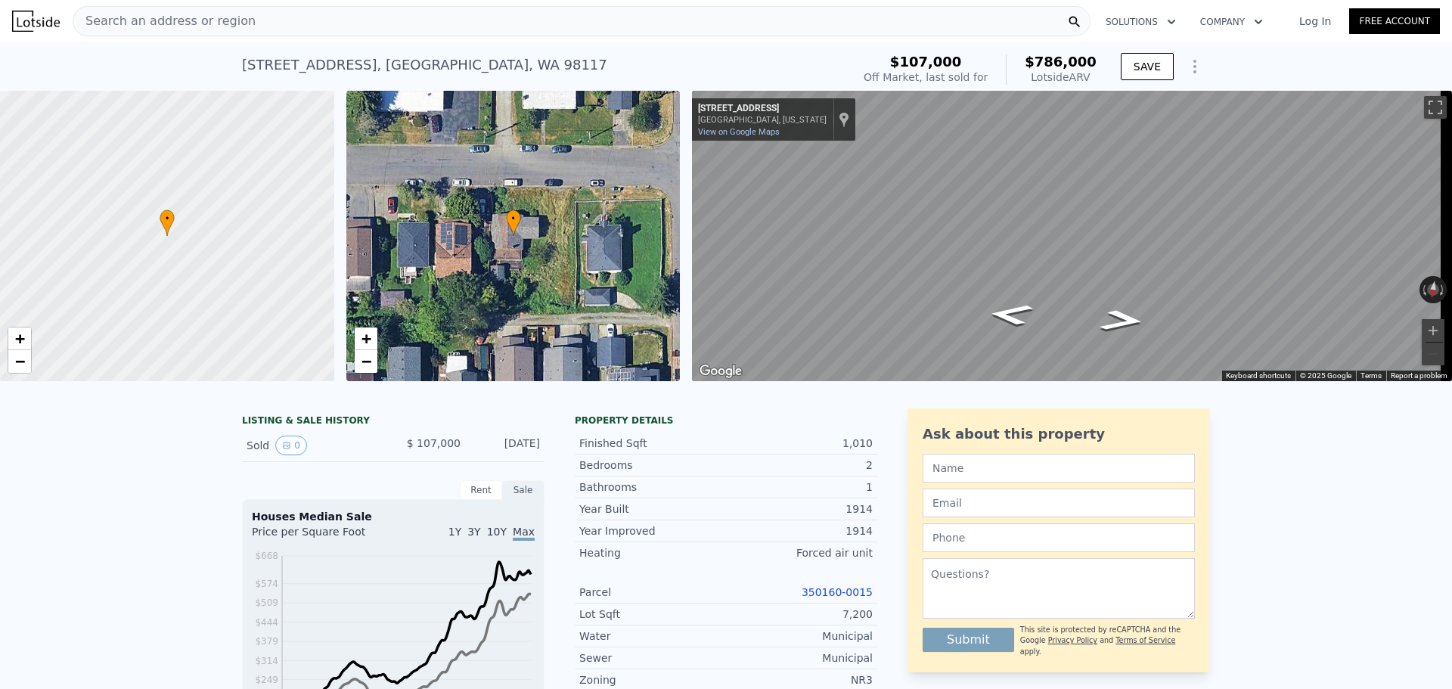
click at [827, 598] on link "350160-0015" at bounding box center [837, 592] width 71 height 12
click at [247, 20] on div "Search an address or region" at bounding box center [582, 21] width 1018 height 30
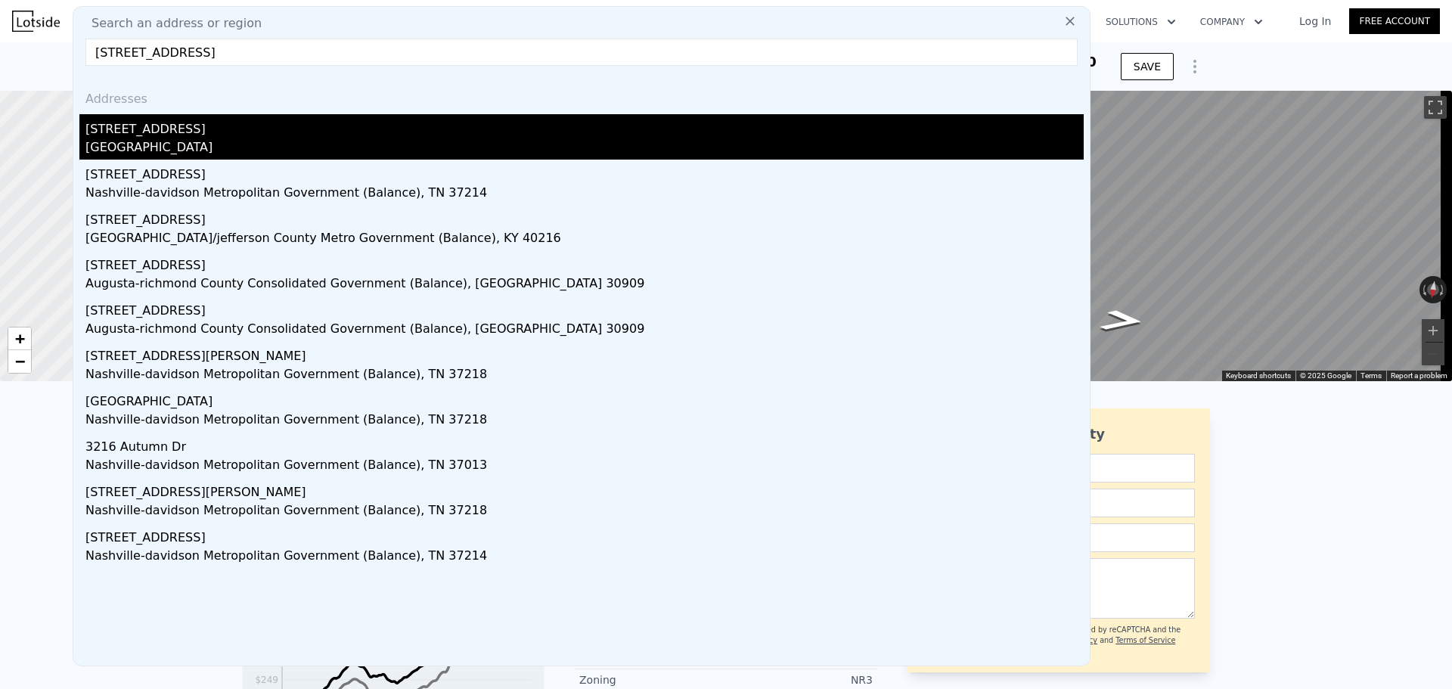
type input "[STREET_ADDRESS]"
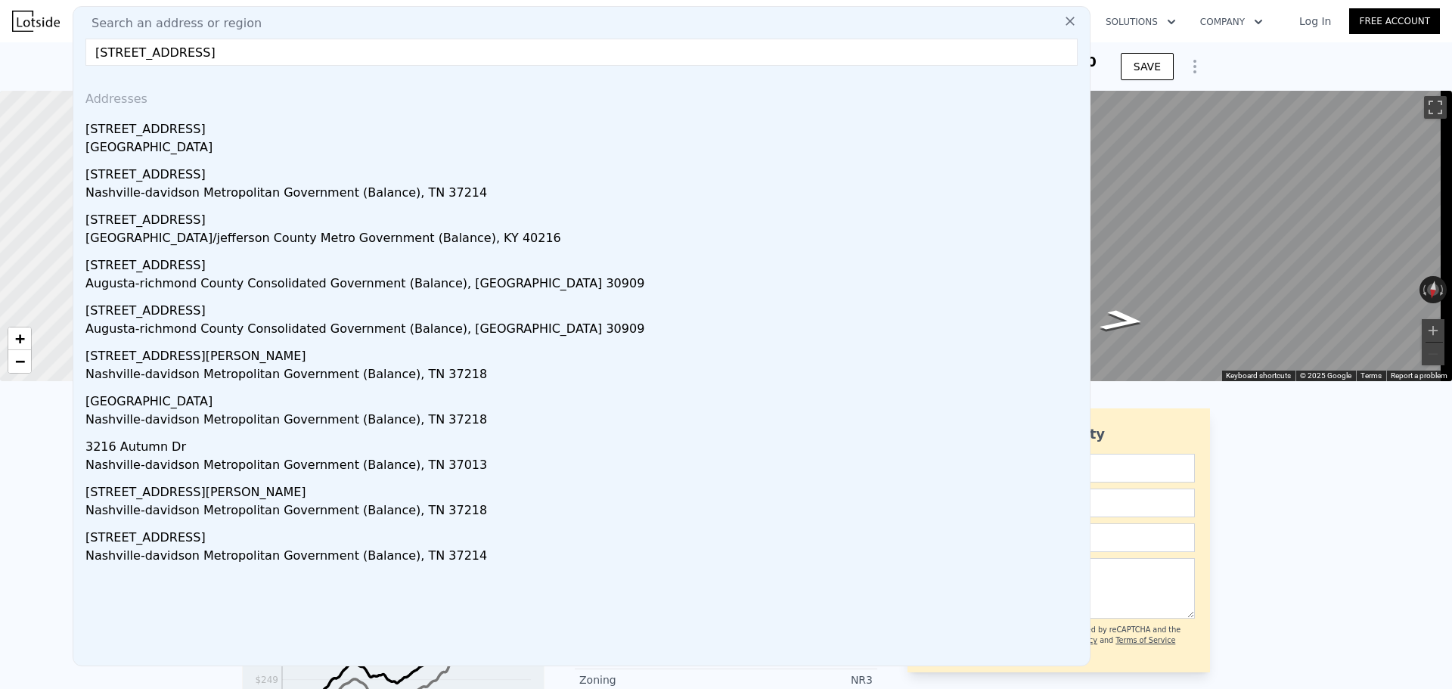
click at [206, 126] on div "[STREET_ADDRESS]" at bounding box center [584, 126] width 999 height 24
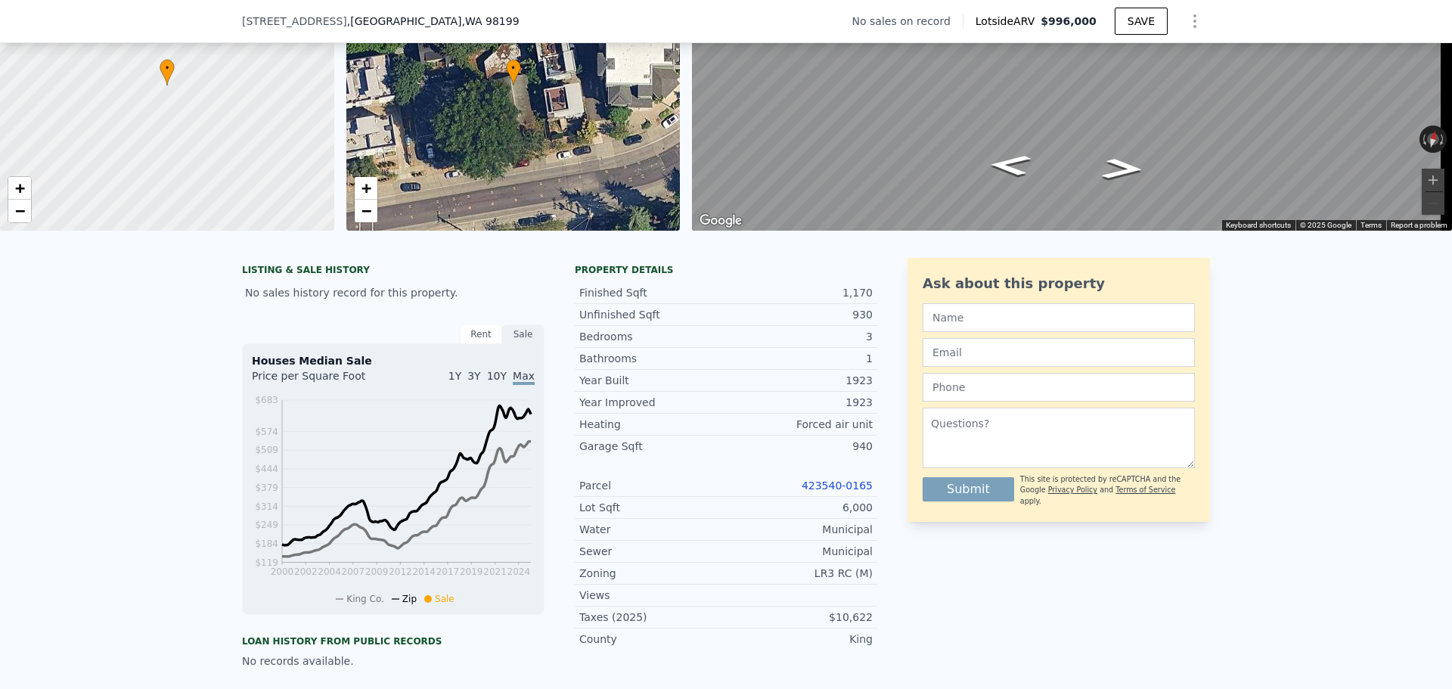
scroll to position [146, 0]
click at [857, 491] on link "423540-0165" at bounding box center [837, 485] width 71 height 12
